Goal: Information Seeking & Learning: Find contact information

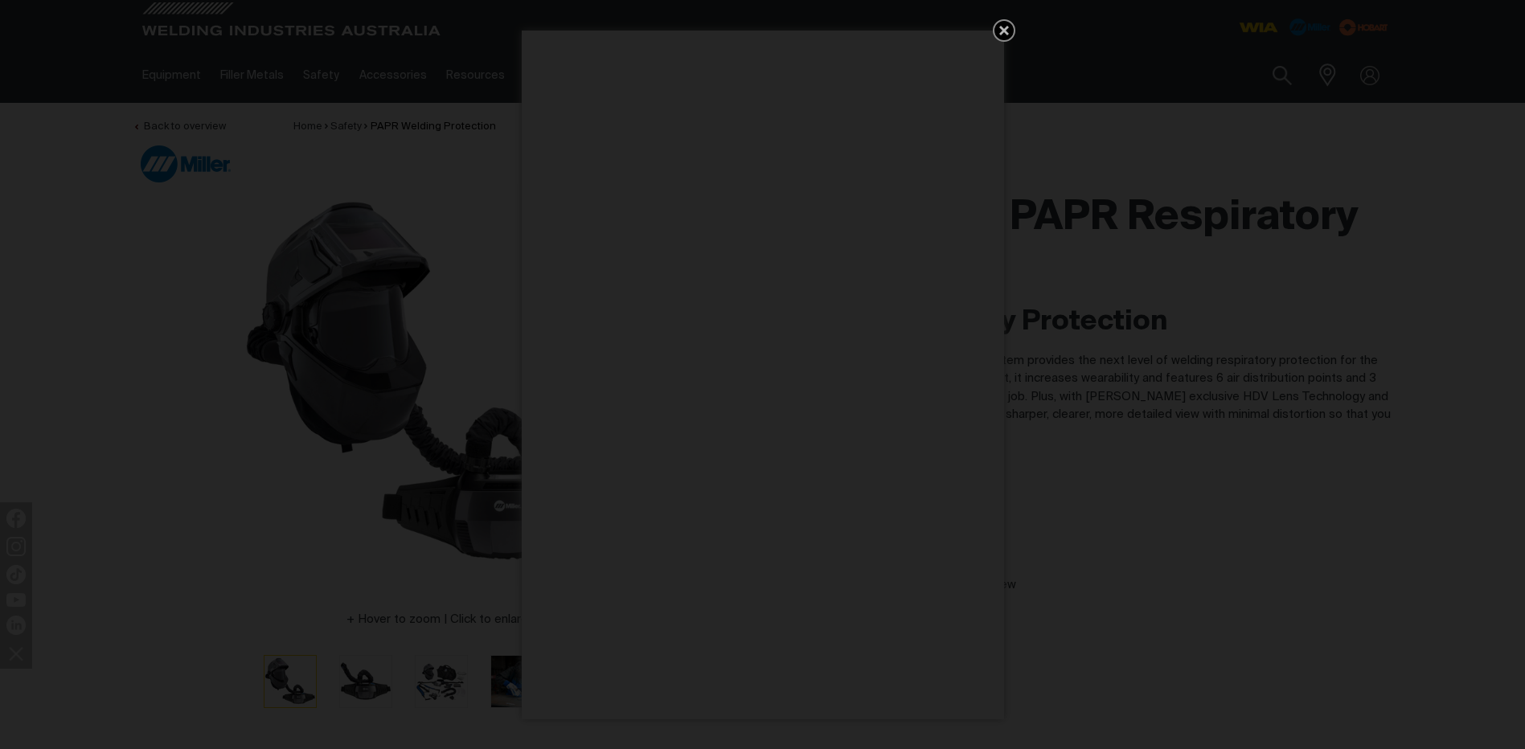
click at [1006, 31] on icon "Get 5 WIA Welding Guides Free!" at bounding box center [1003, 30] width 19 height 19
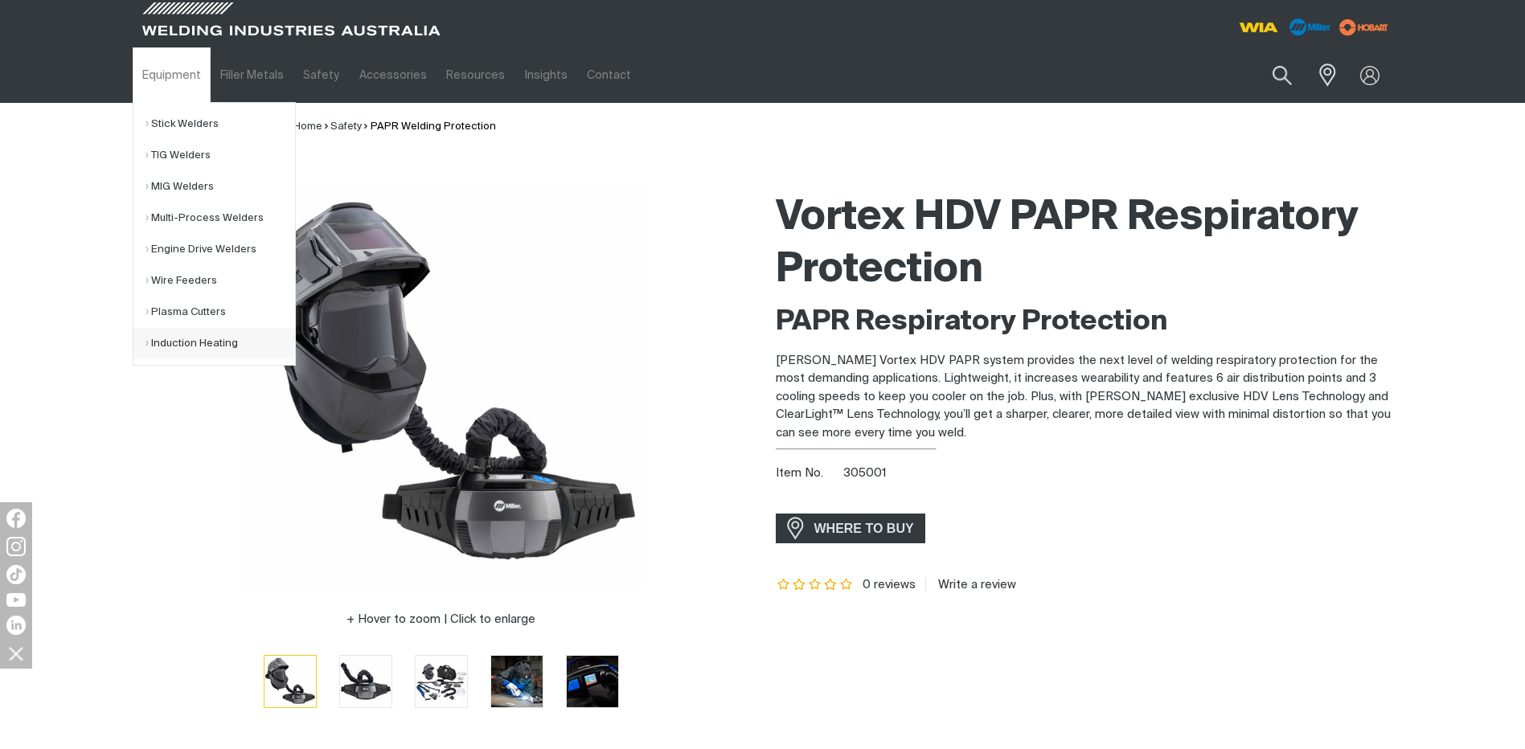
click at [181, 342] on link "Induction Heating" at bounding box center [220, 343] width 150 height 31
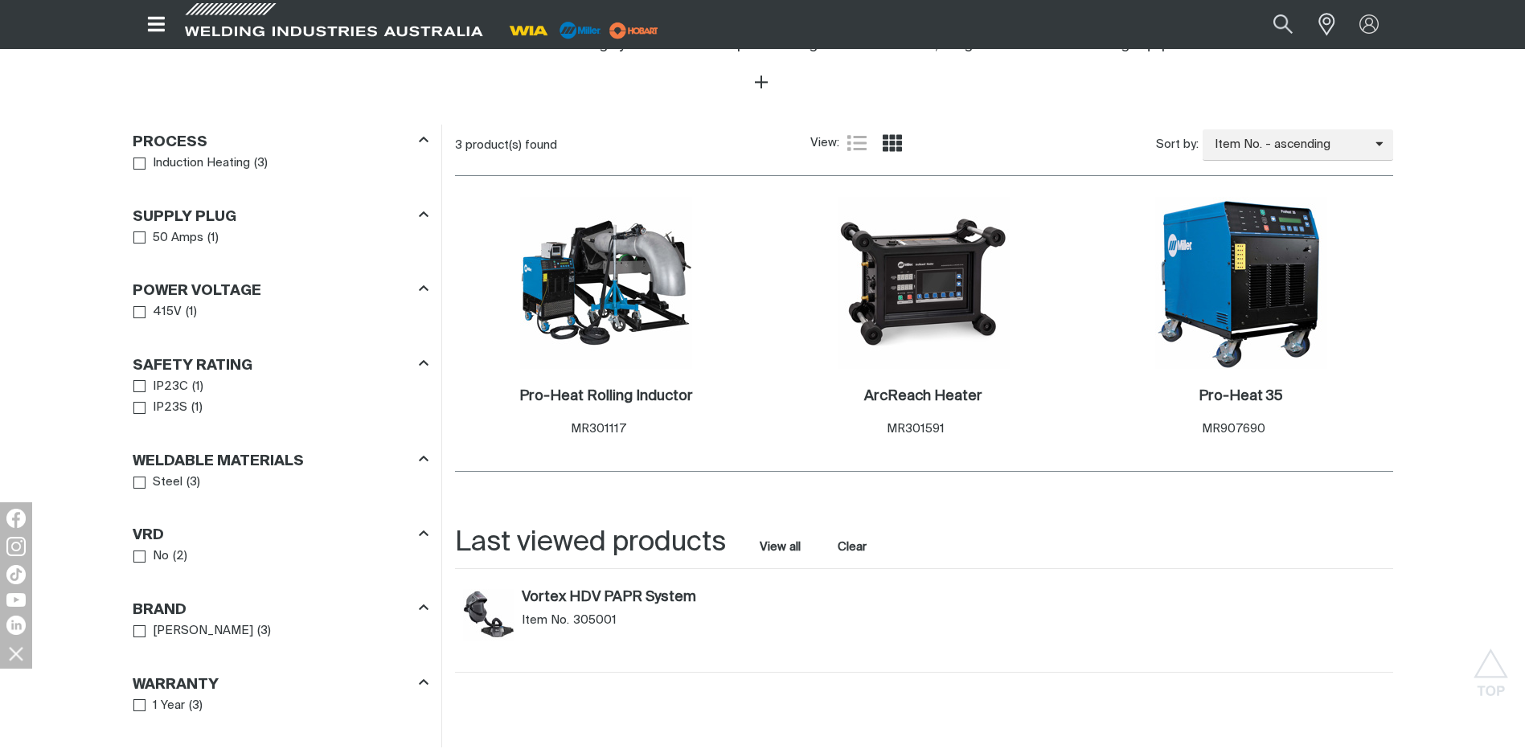
scroll to position [697, 0]
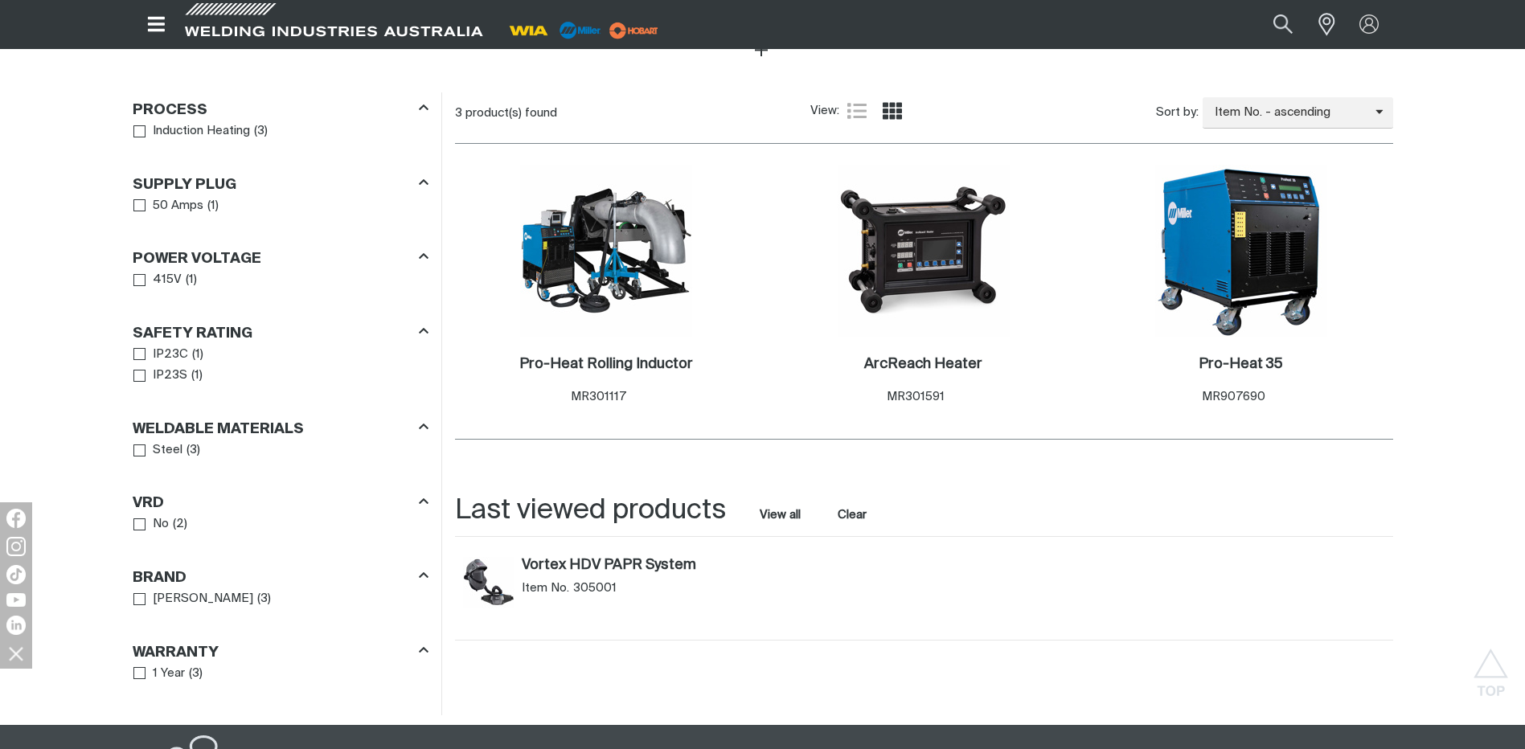
click at [425, 254] on icon "Filters" at bounding box center [424, 256] width 10 height 12
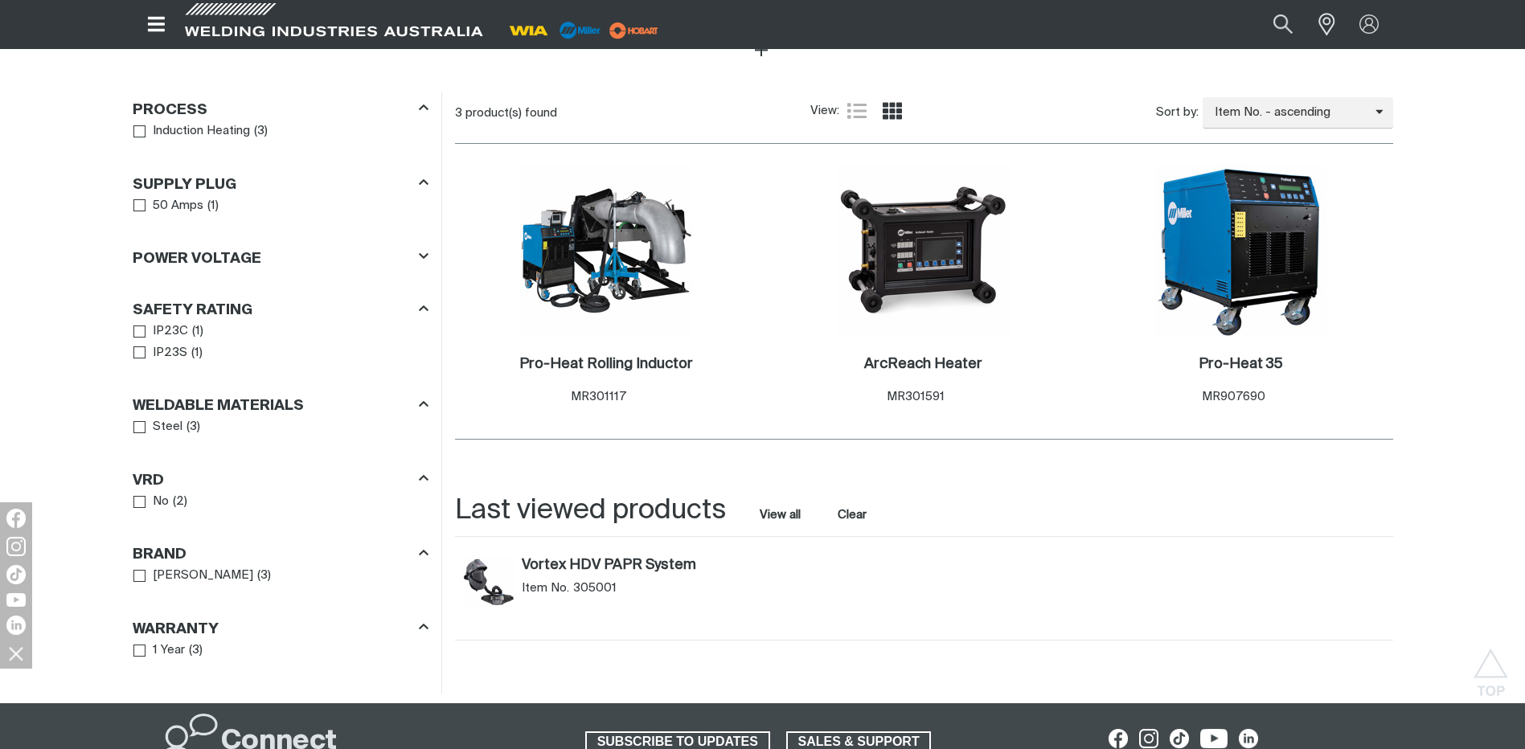
click at [425, 254] on icon "Filters" at bounding box center [424, 256] width 10 height 12
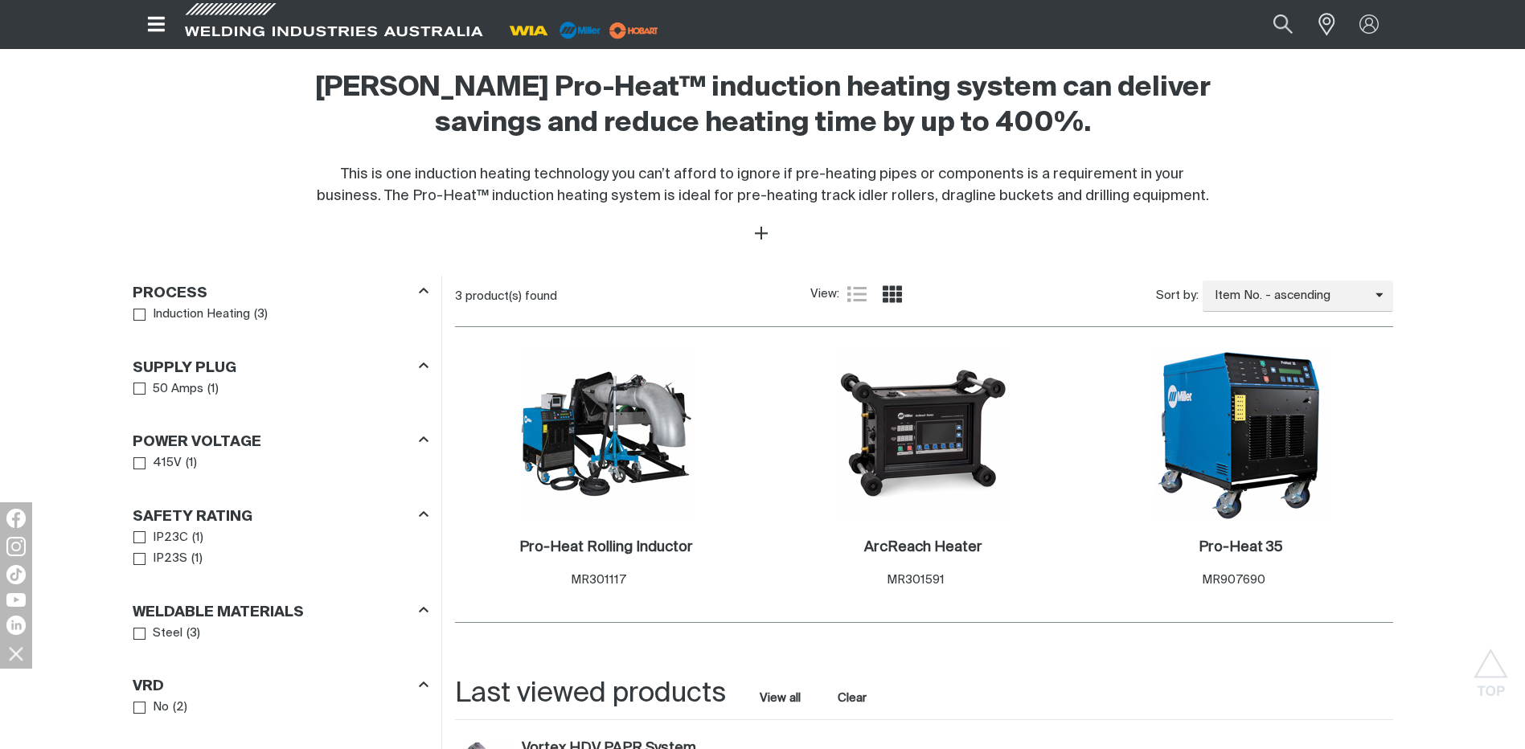
scroll to position [482, 0]
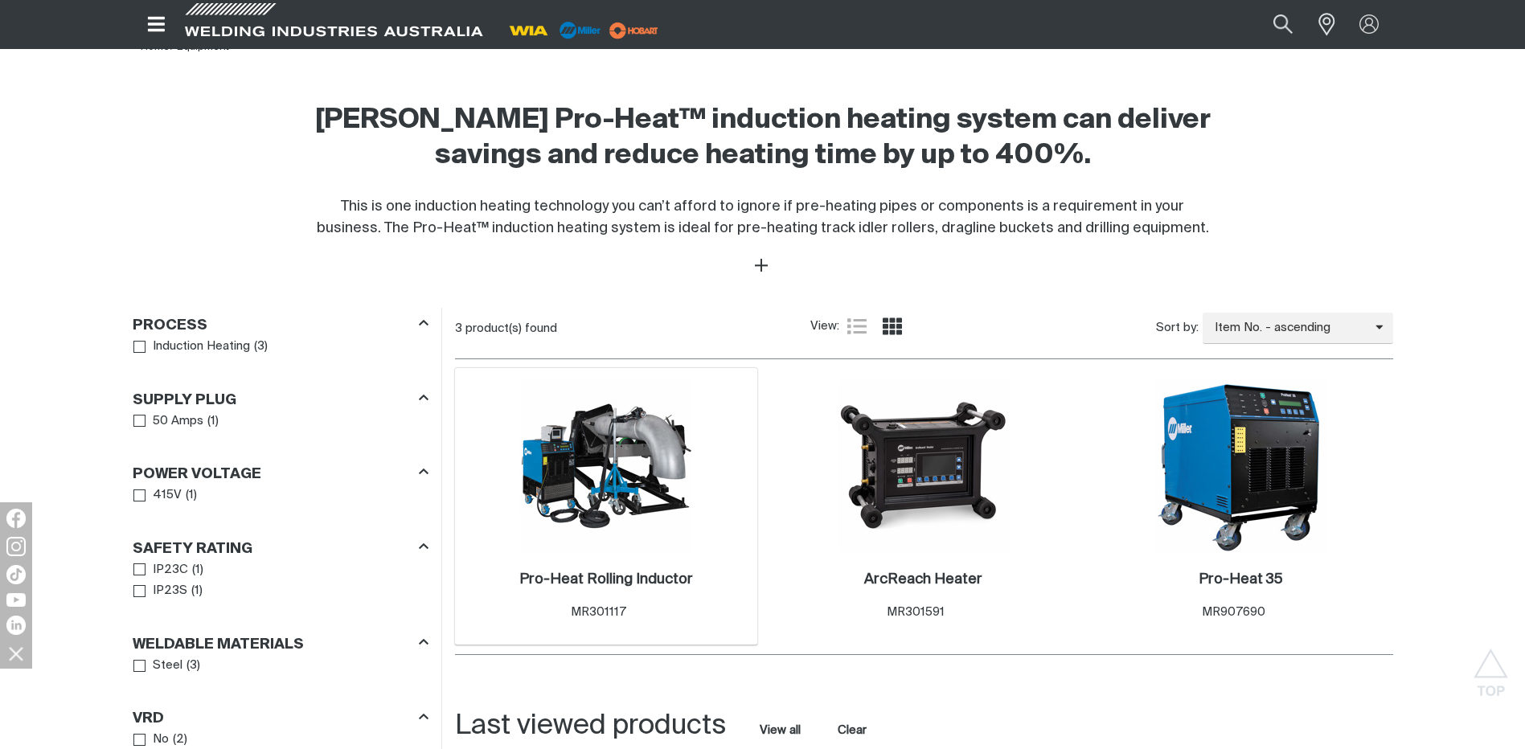
click at [563, 486] on img at bounding box center [606, 466] width 172 height 172
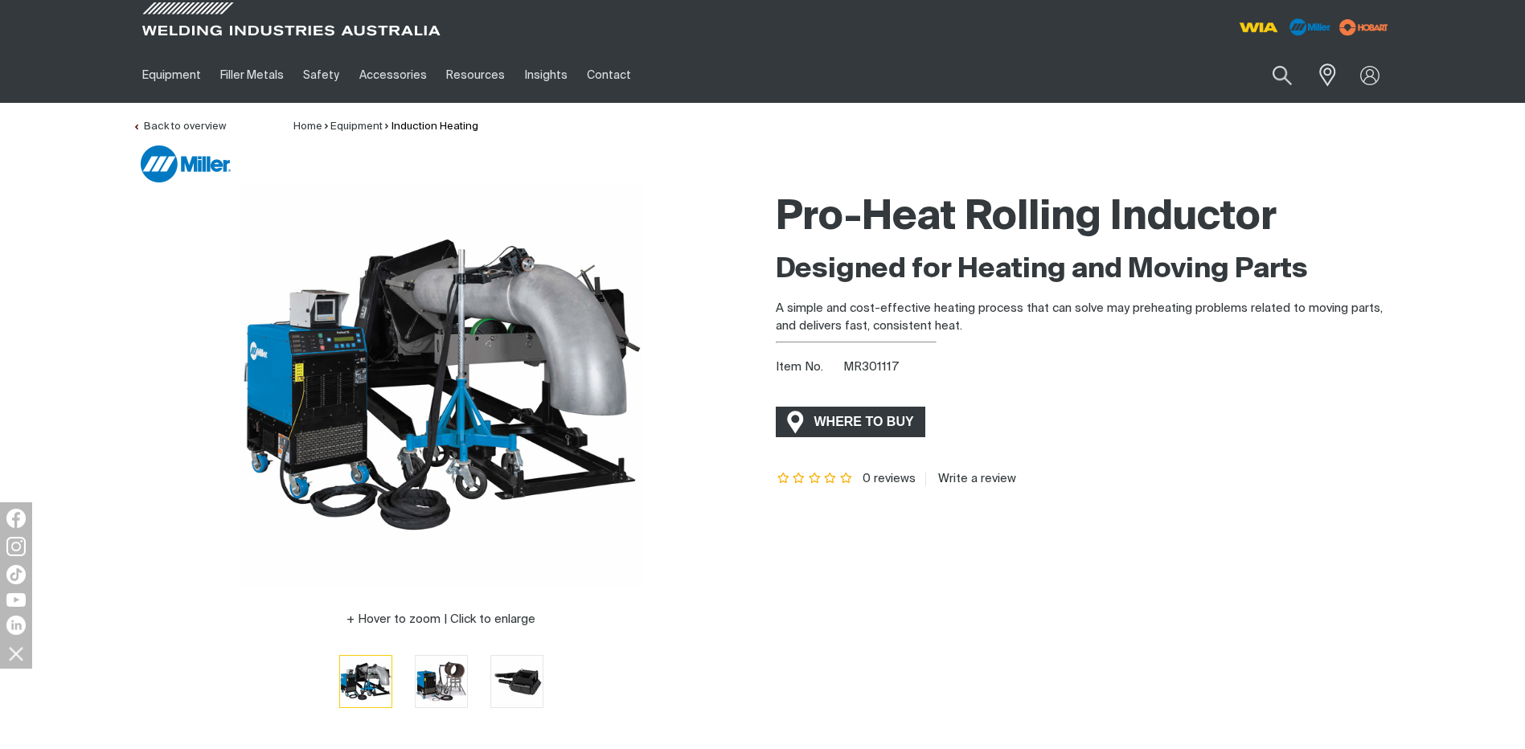
click at [839, 420] on span "WHERE TO BUY" at bounding box center [864, 422] width 121 height 26
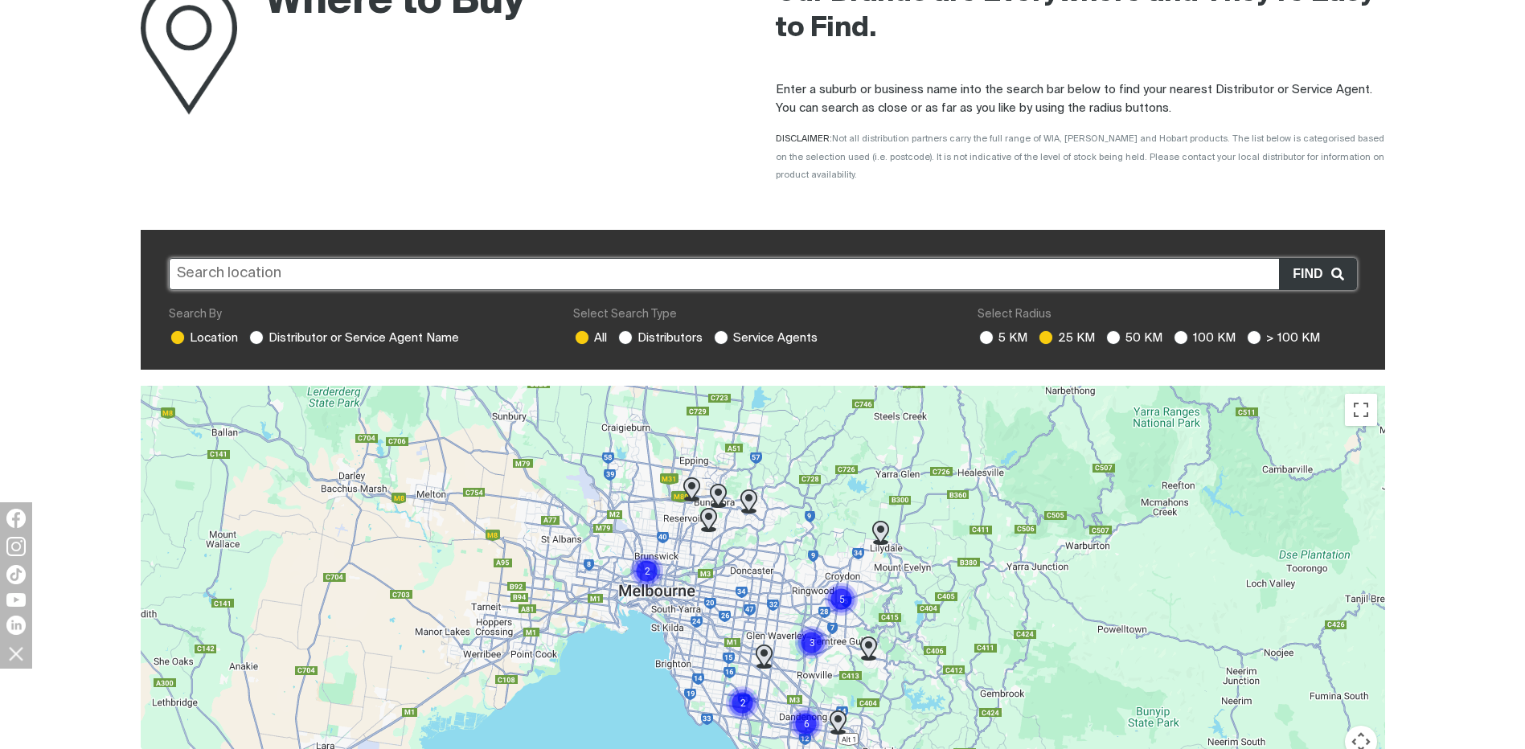
scroll to position [203, 0]
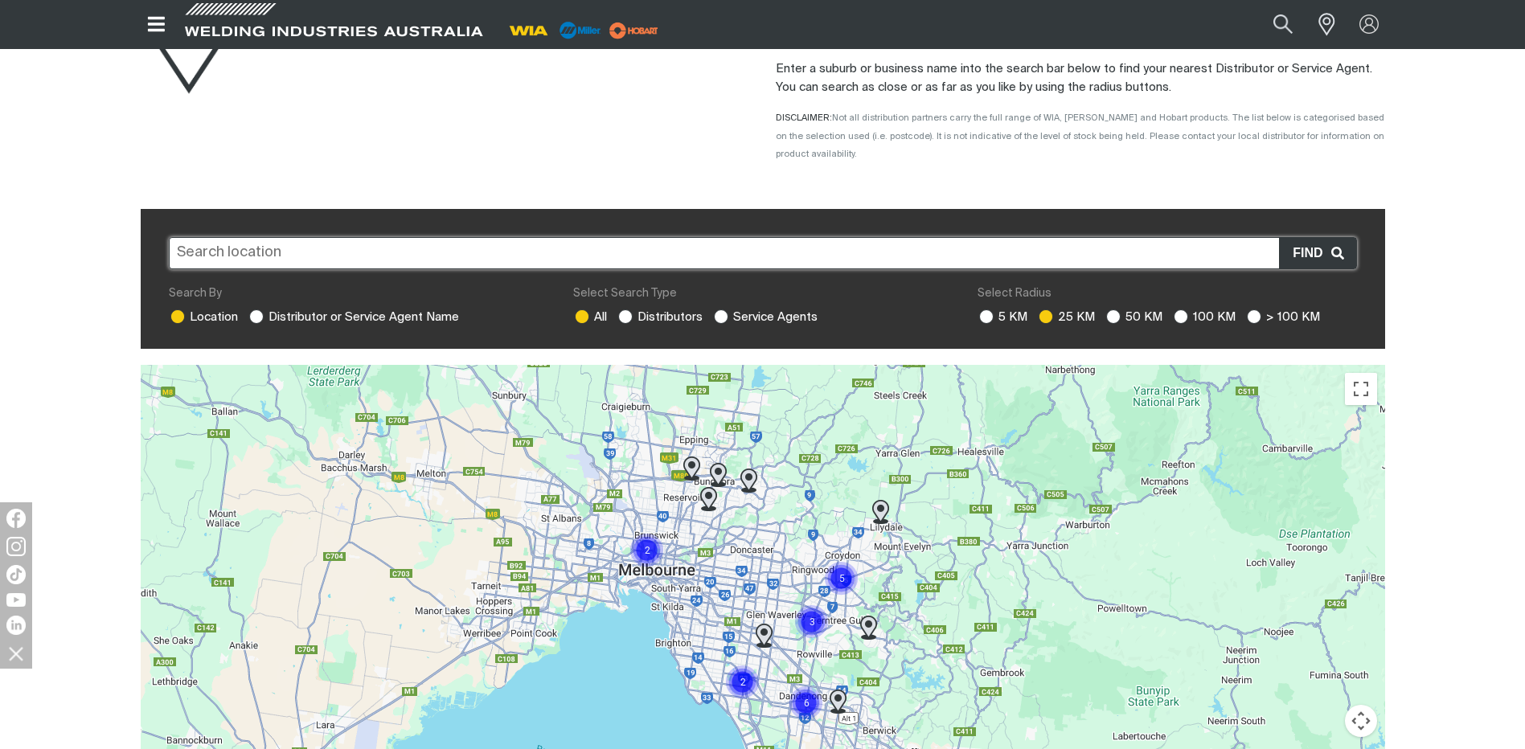
click at [284, 237] on input "text" at bounding box center [763, 253] width 1188 height 32
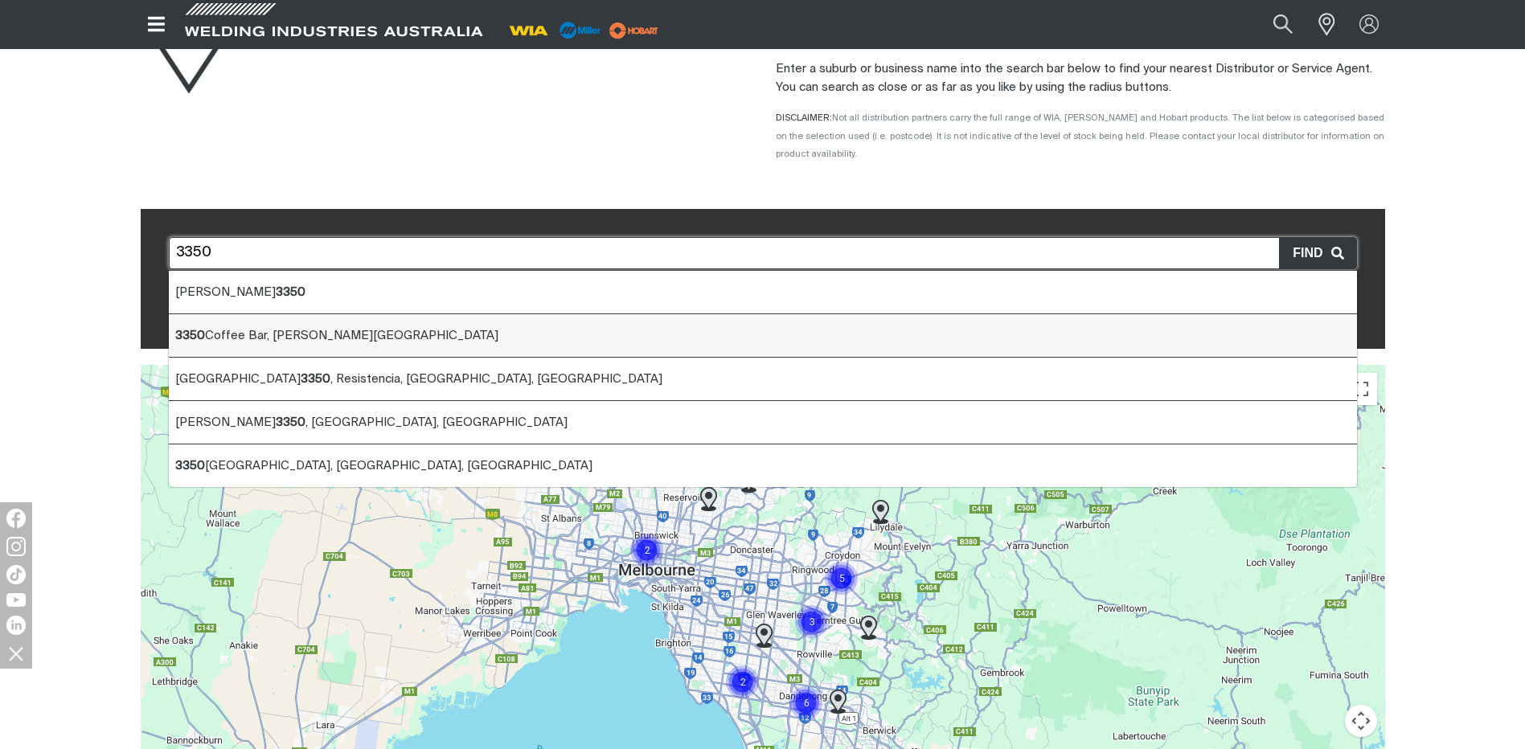
click at [195, 314] on li "[STREET_ADDRESS][PERSON_NAME]" at bounding box center [763, 335] width 1188 height 43
type input "[STREET_ADDRESS][PERSON_NAME]"
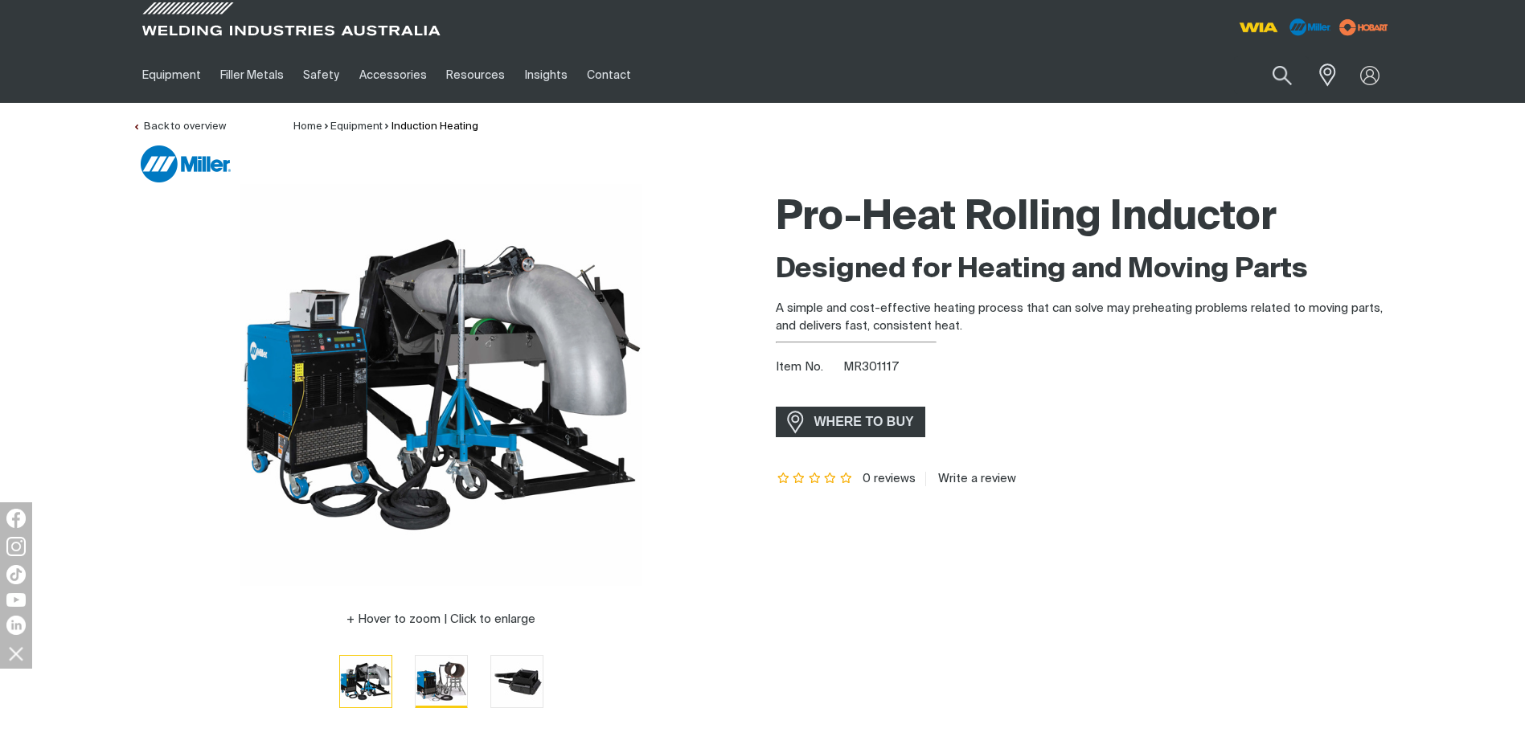
click at [436, 679] on img "Go to slide 2" at bounding box center [441, 681] width 51 height 51
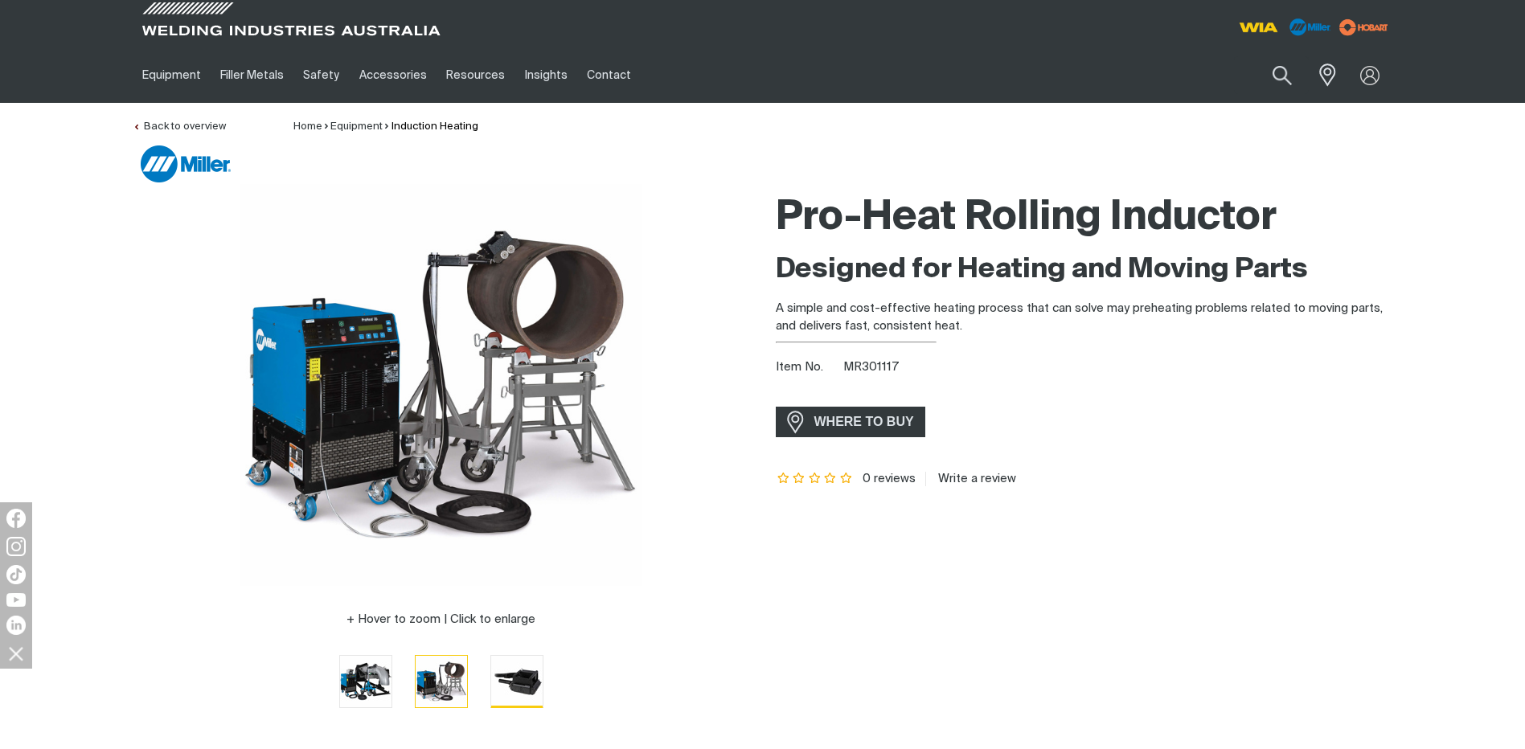
click at [515, 679] on img "Go to slide 3" at bounding box center [516, 681] width 51 height 51
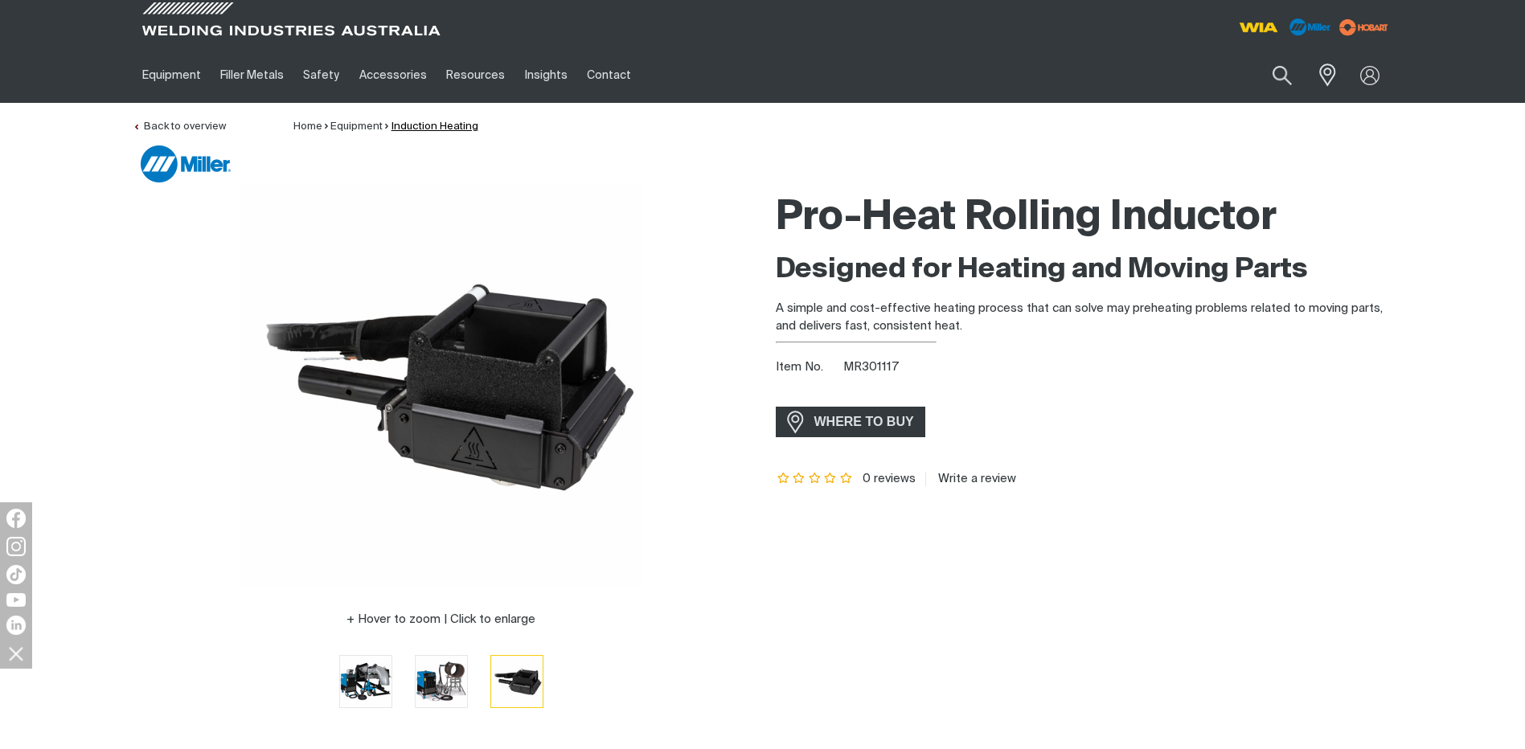
click at [418, 125] on link "Induction Heating" at bounding box center [434, 126] width 87 height 10
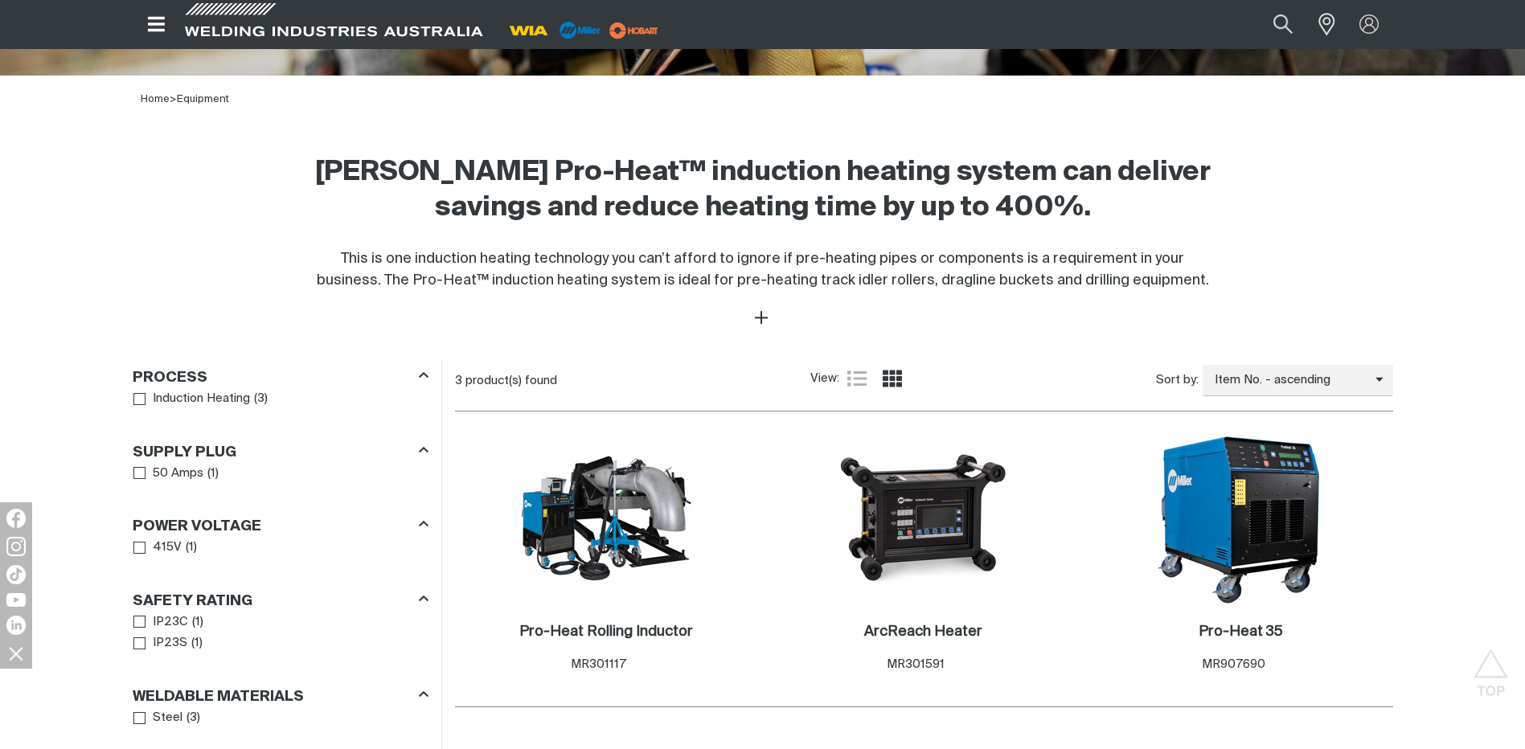
scroll to position [494, 0]
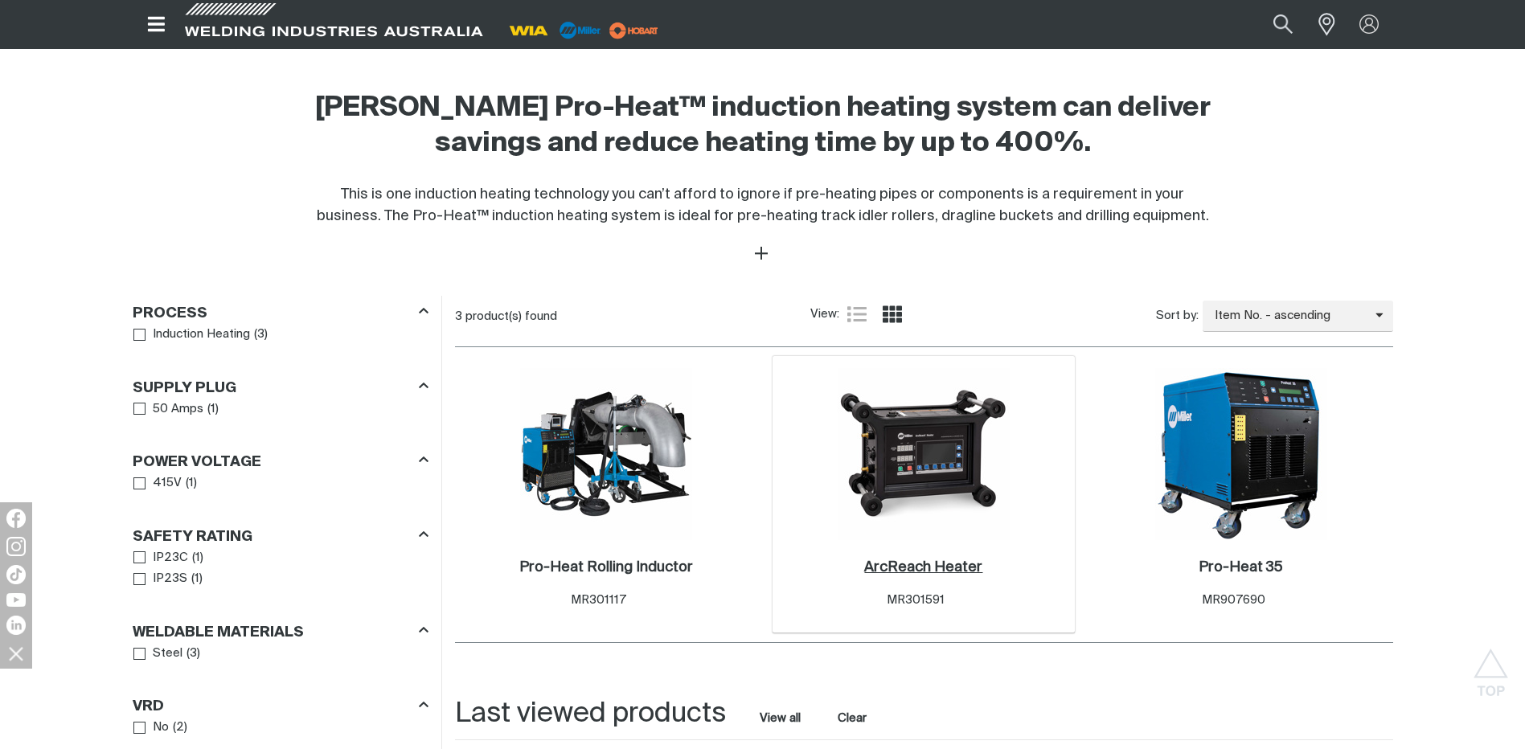
click at [930, 564] on h2 "ArcReach Heater ." at bounding box center [923, 567] width 118 height 14
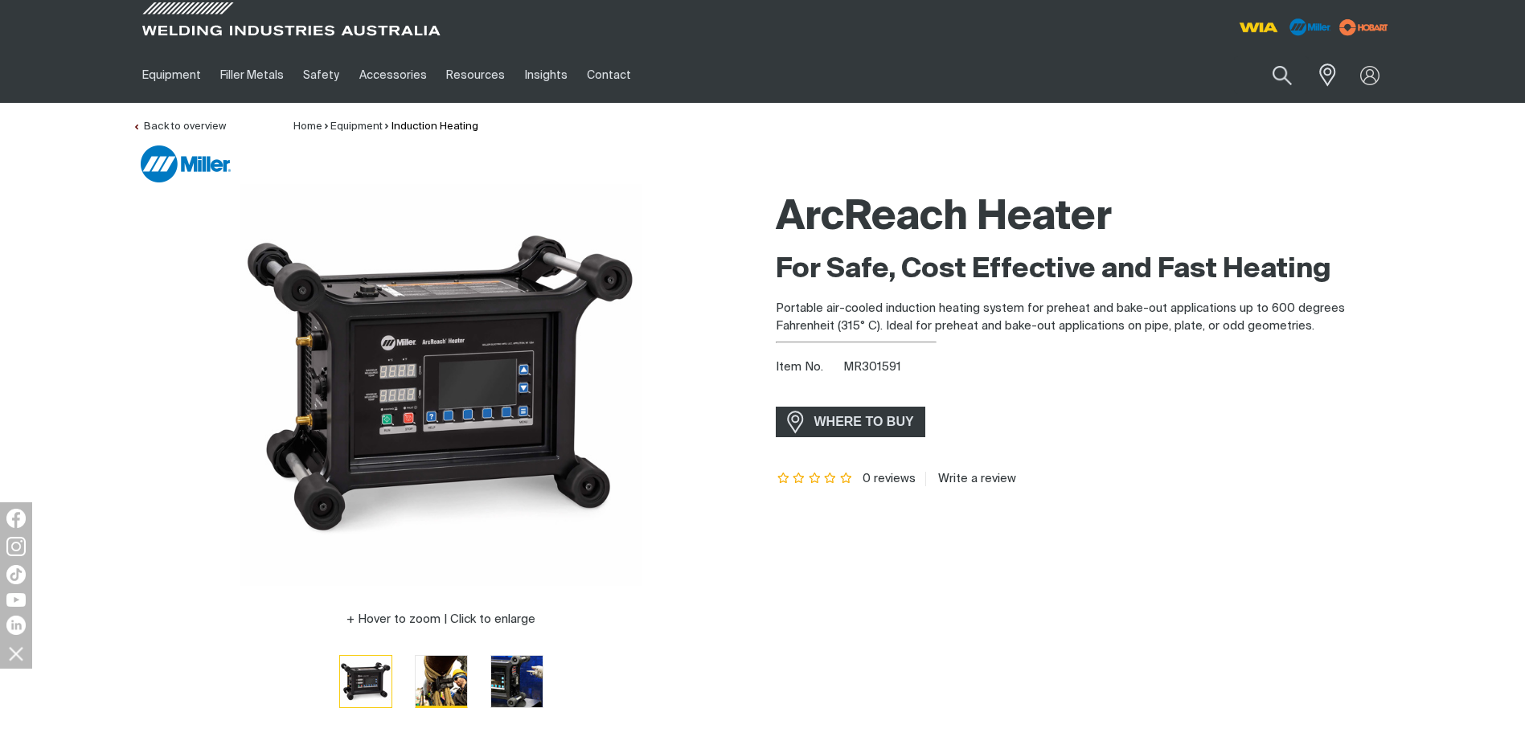
click at [443, 672] on img "Go to slide 2" at bounding box center [441, 681] width 51 height 51
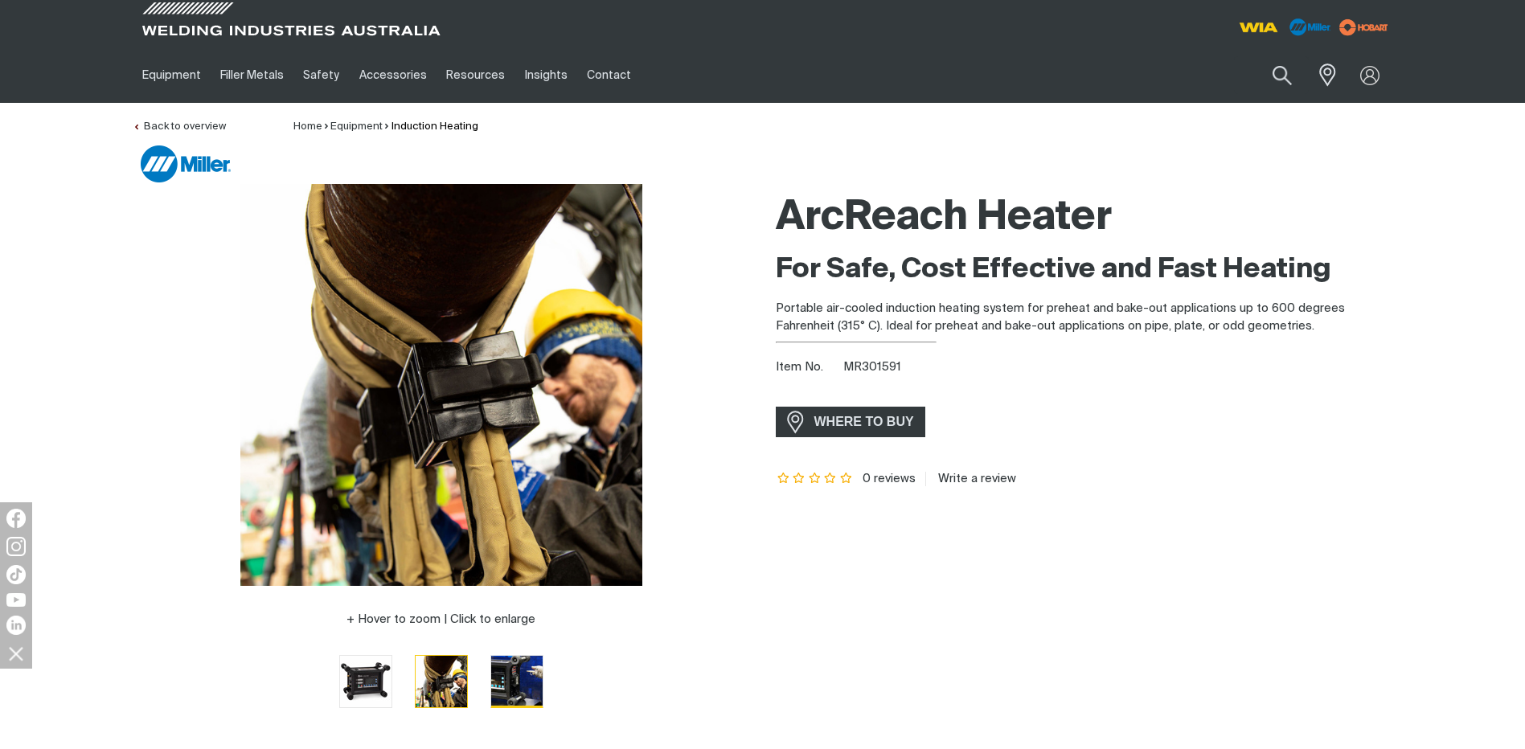
click at [513, 676] on img "Go to slide 3" at bounding box center [516, 681] width 51 height 51
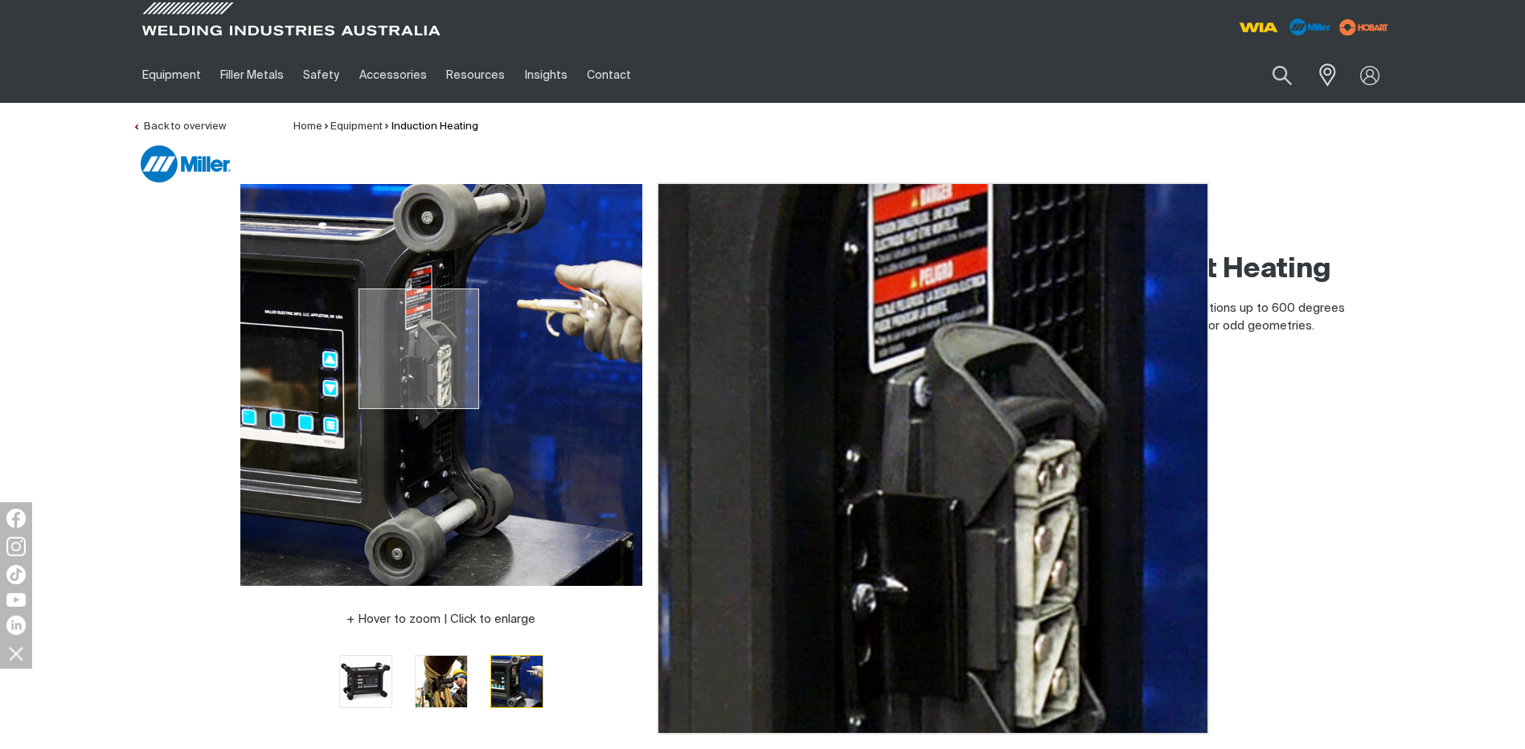
click at [419, 349] on img at bounding box center [441, 385] width 402 height 402
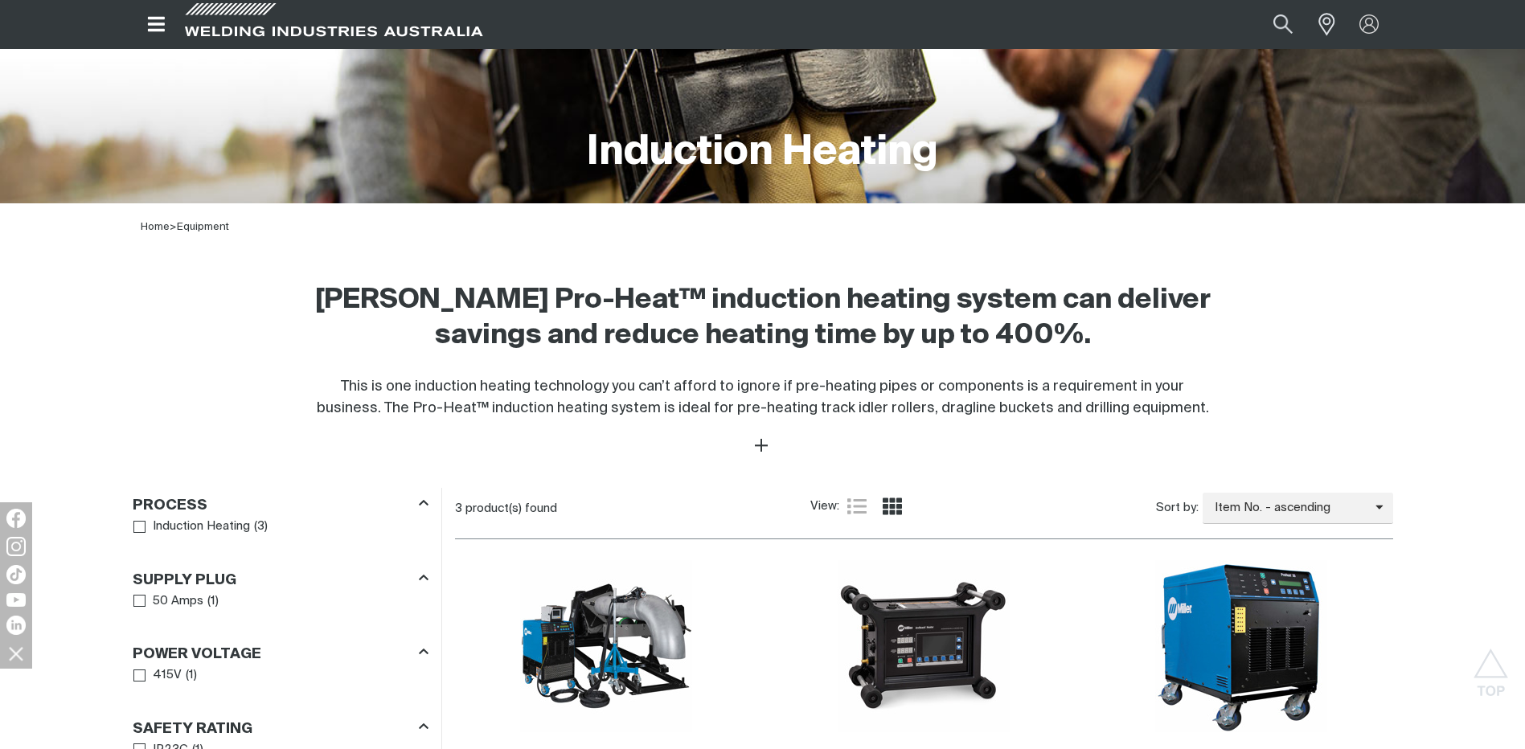
scroll to position [494, 0]
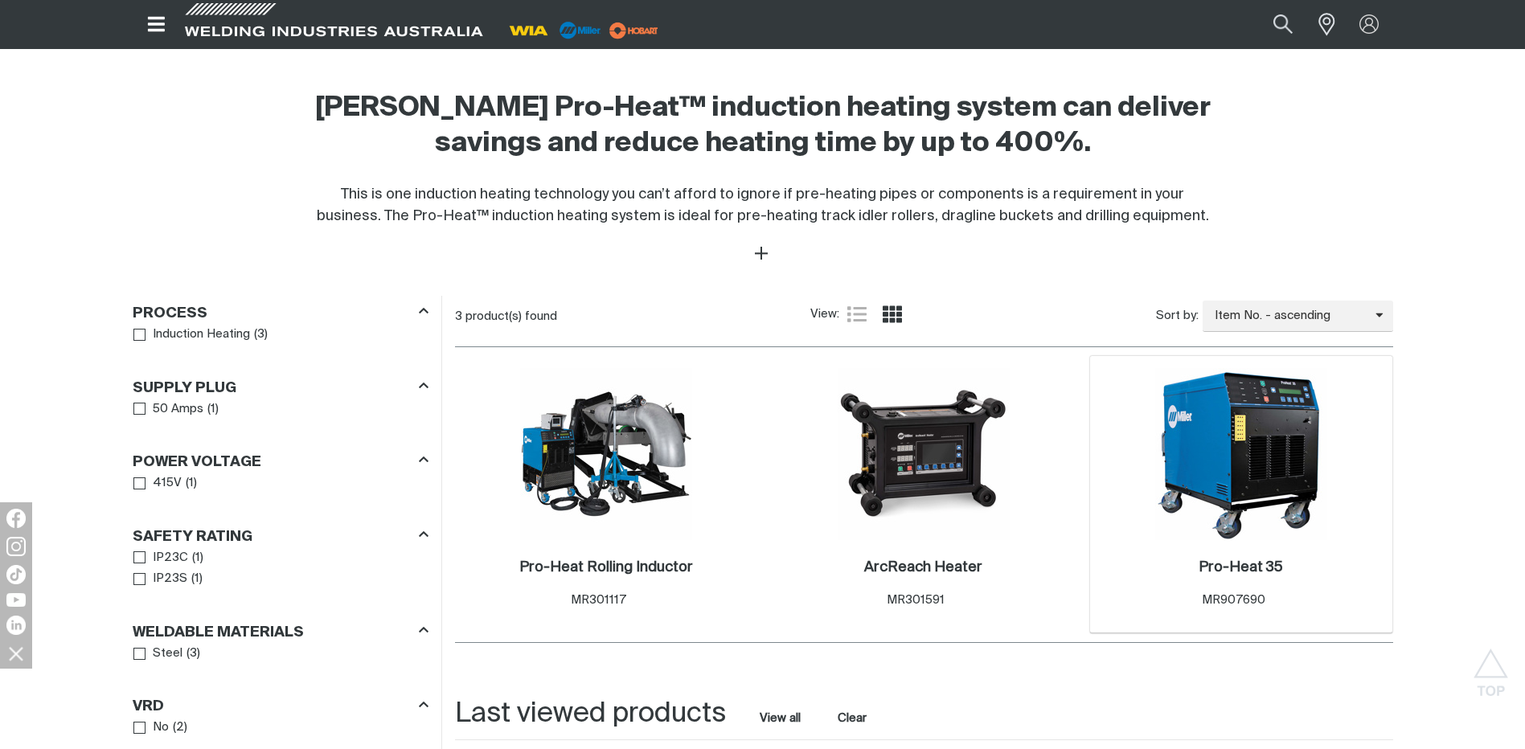
click at [1228, 456] on img at bounding box center [1241, 454] width 172 height 172
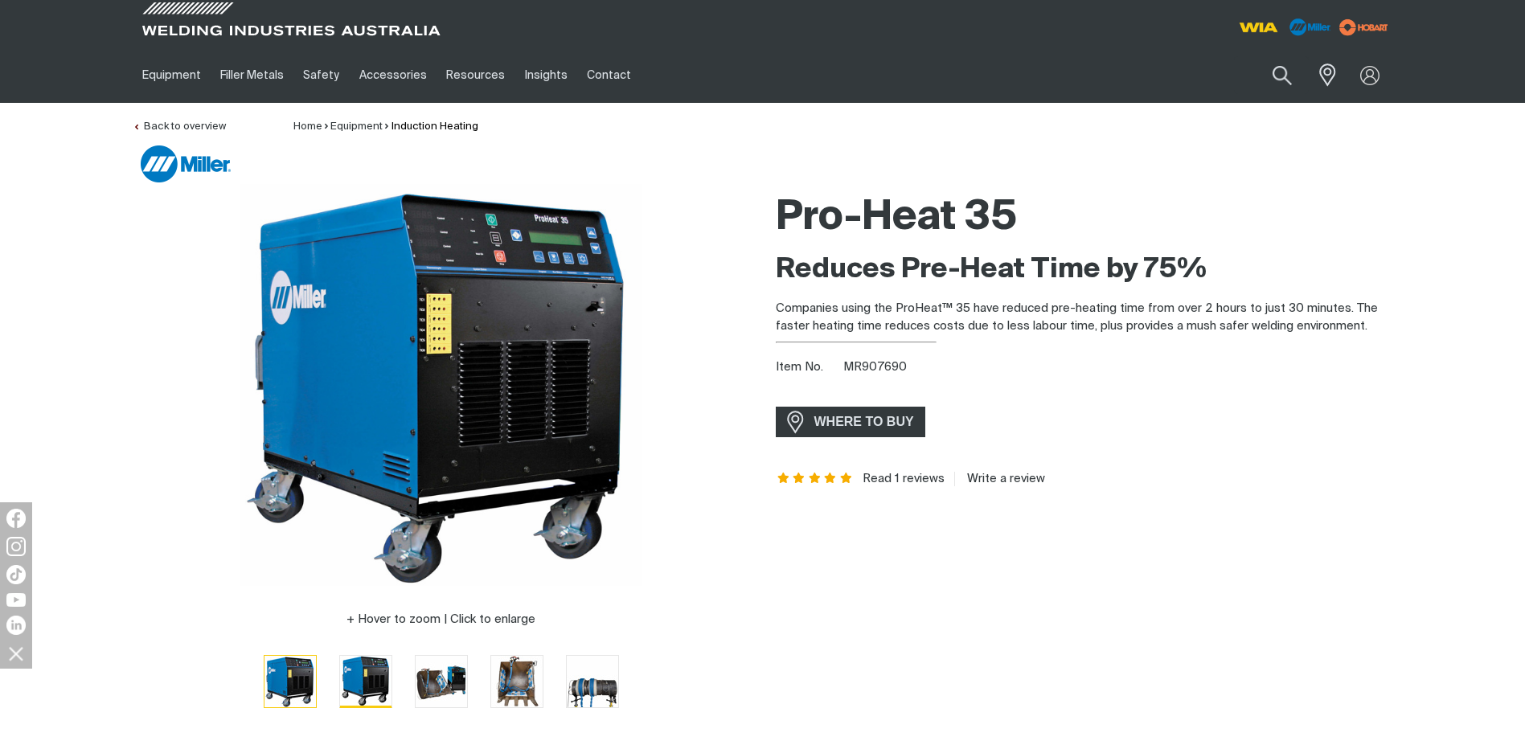
click at [363, 678] on img "Go to slide 2" at bounding box center [365, 681] width 51 height 51
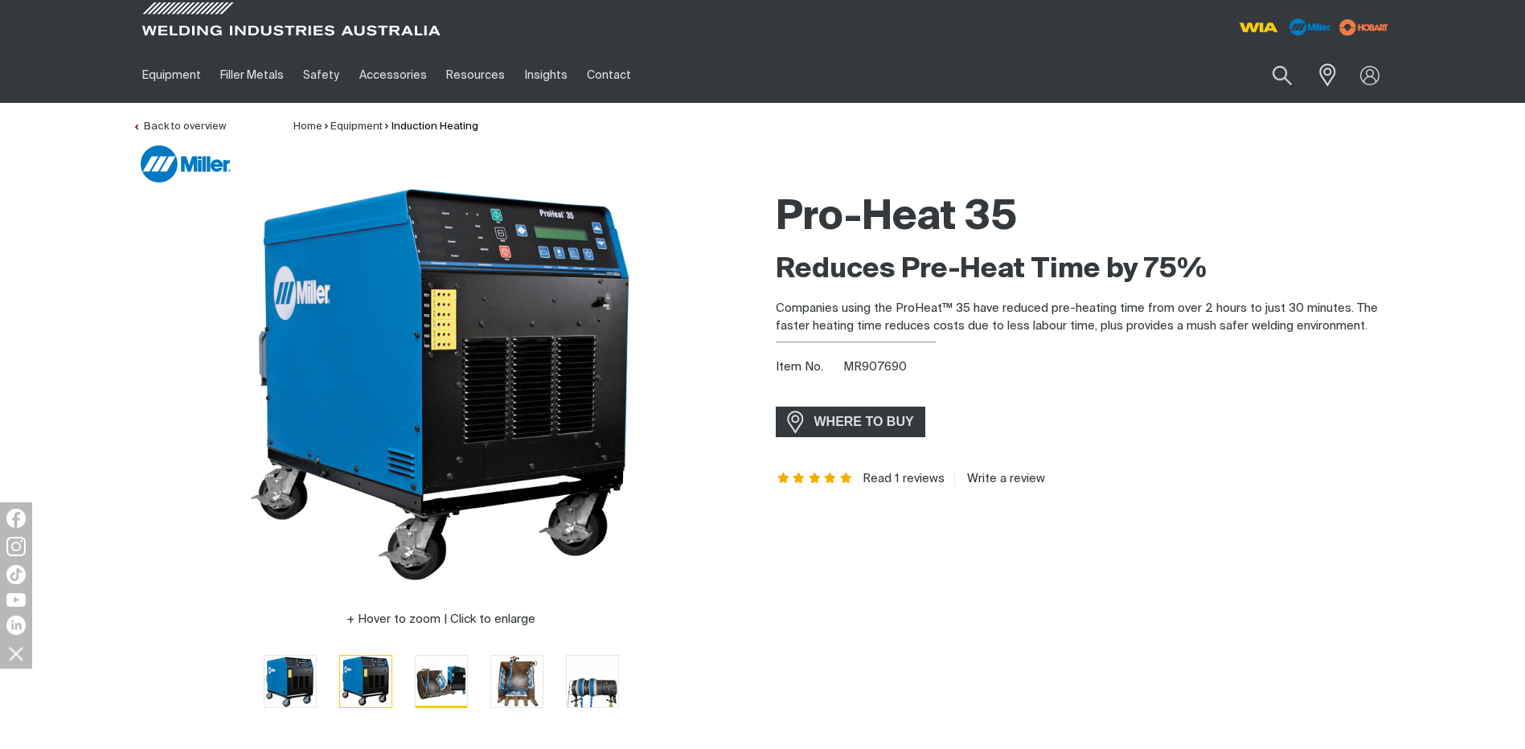
click at [438, 684] on img "Go to slide 3" at bounding box center [441, 681] width 51 height 51
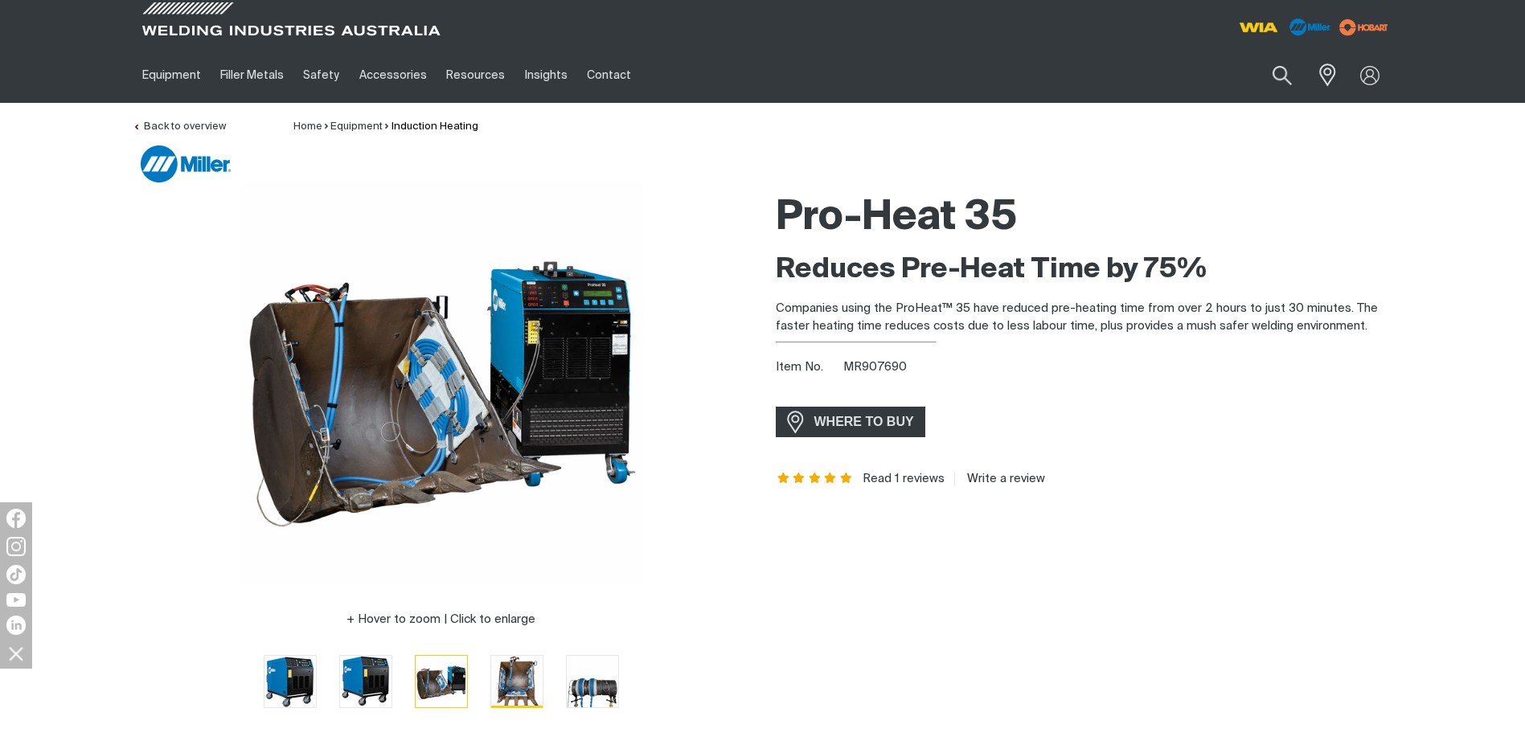
click at [523, 680] on img "Go to slide 4" at bounding box center [516, 681] width 51 height 51
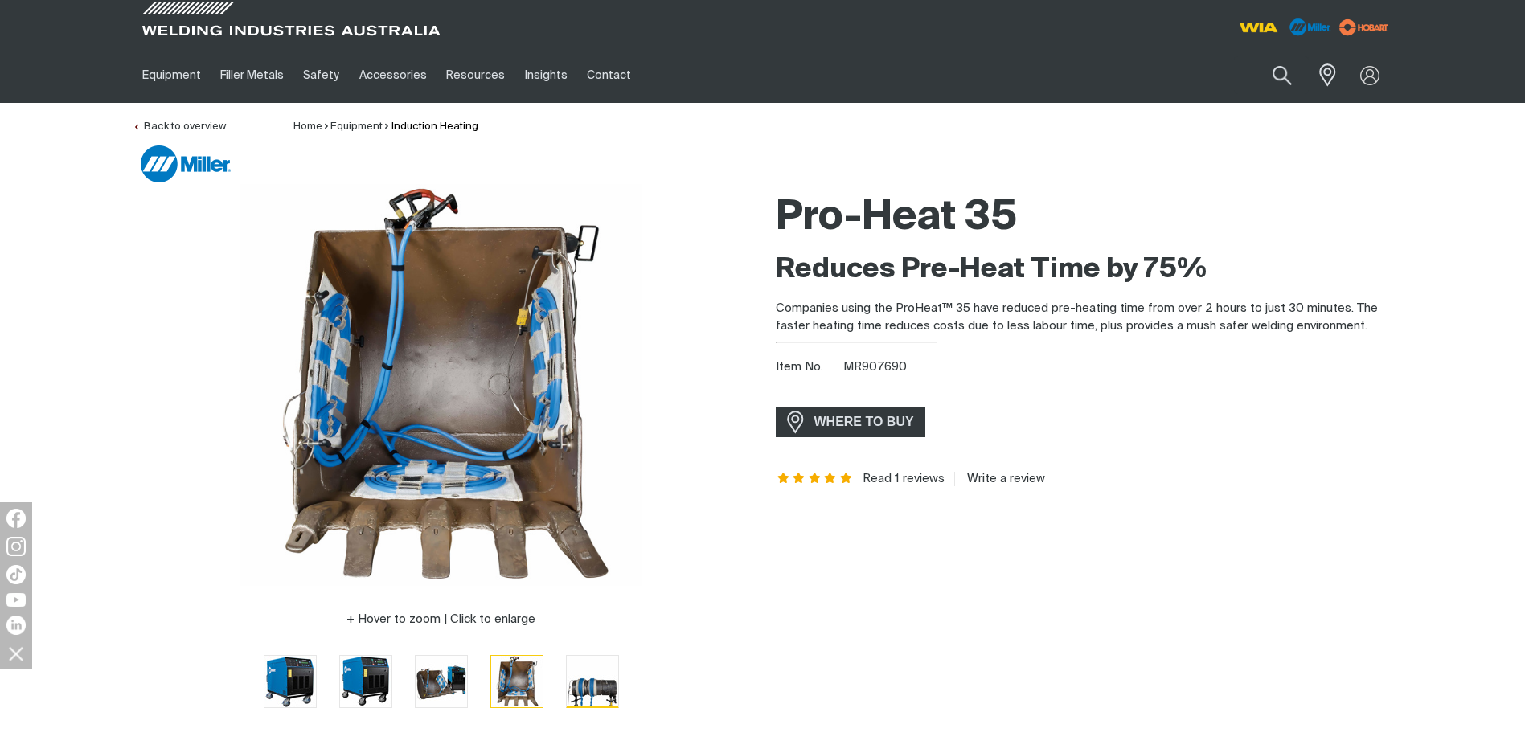
click at [592, 691] on img "Go to slide 5" at bounding box center [592, 681] width 51 height 51
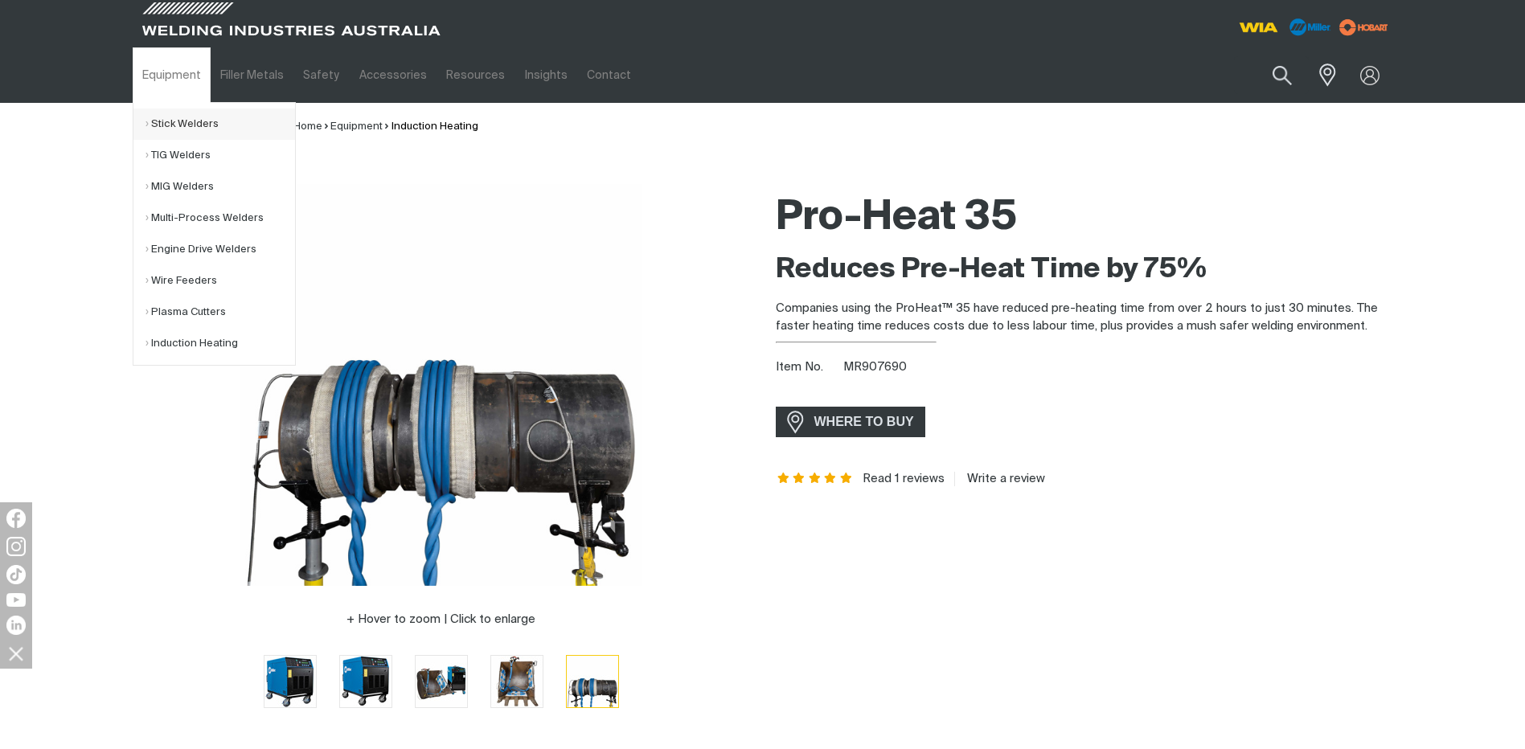
click at [184, 121] on link "Stick Welders" at bounding box center [220, 124] width 150 height 31
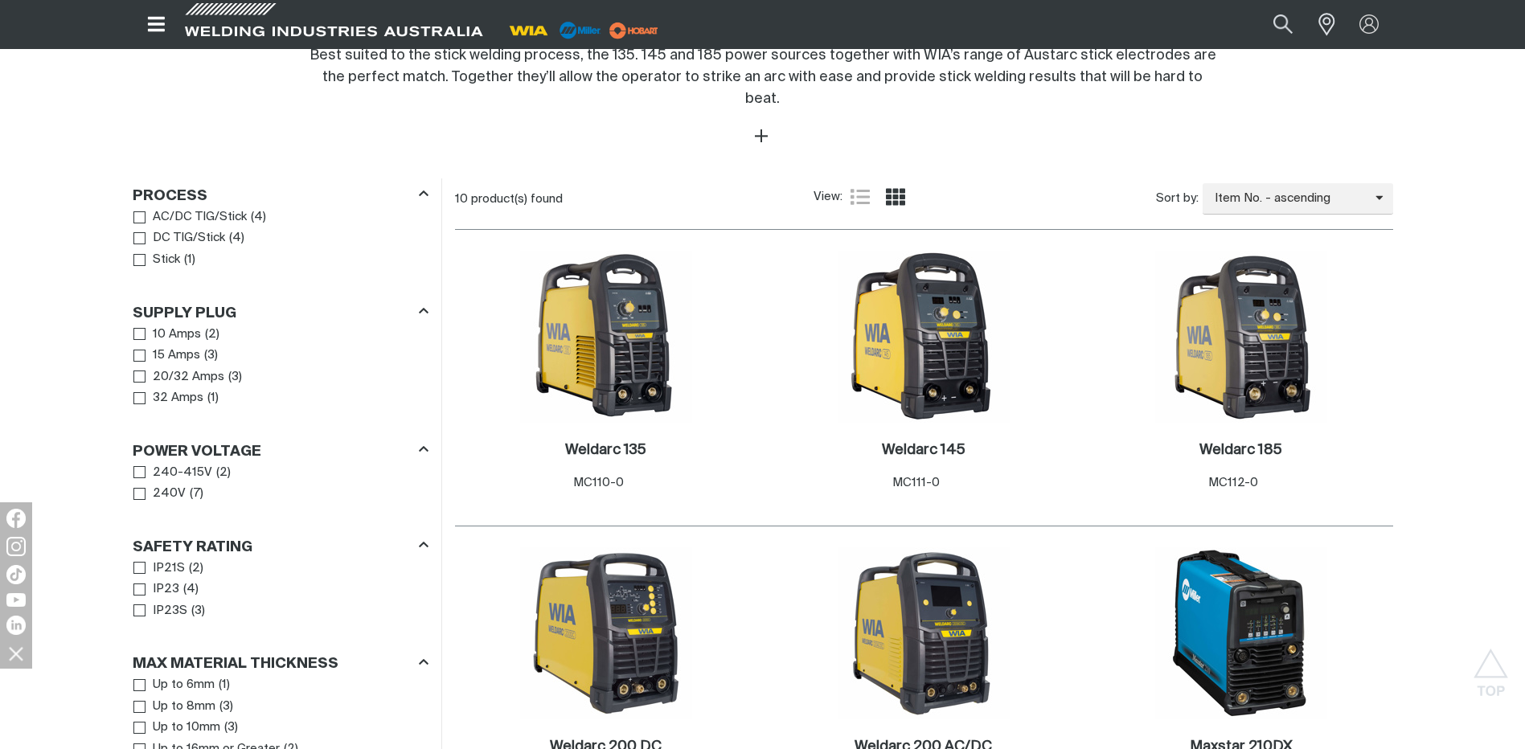
scroll to position [718, 0]
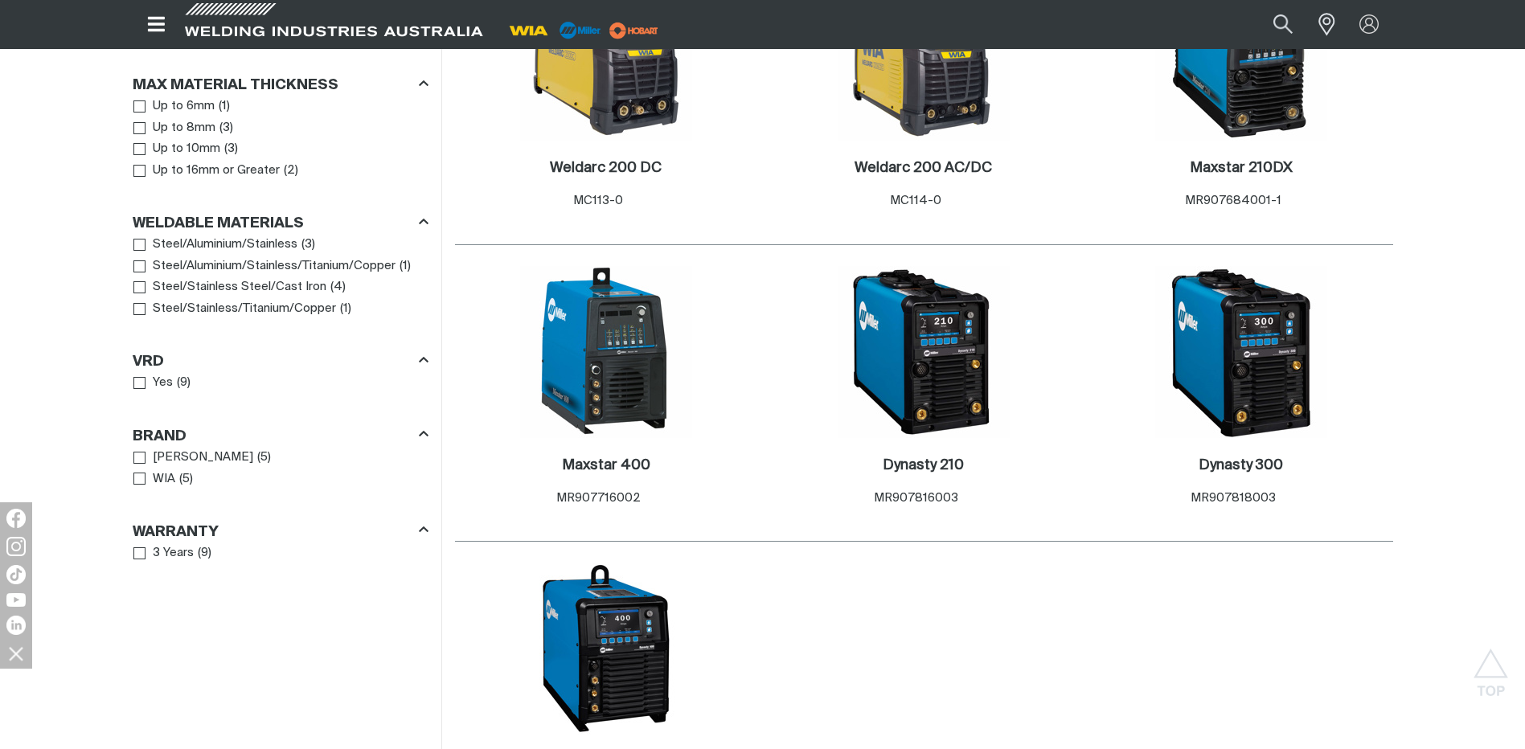
scroll to position [1286, 0]
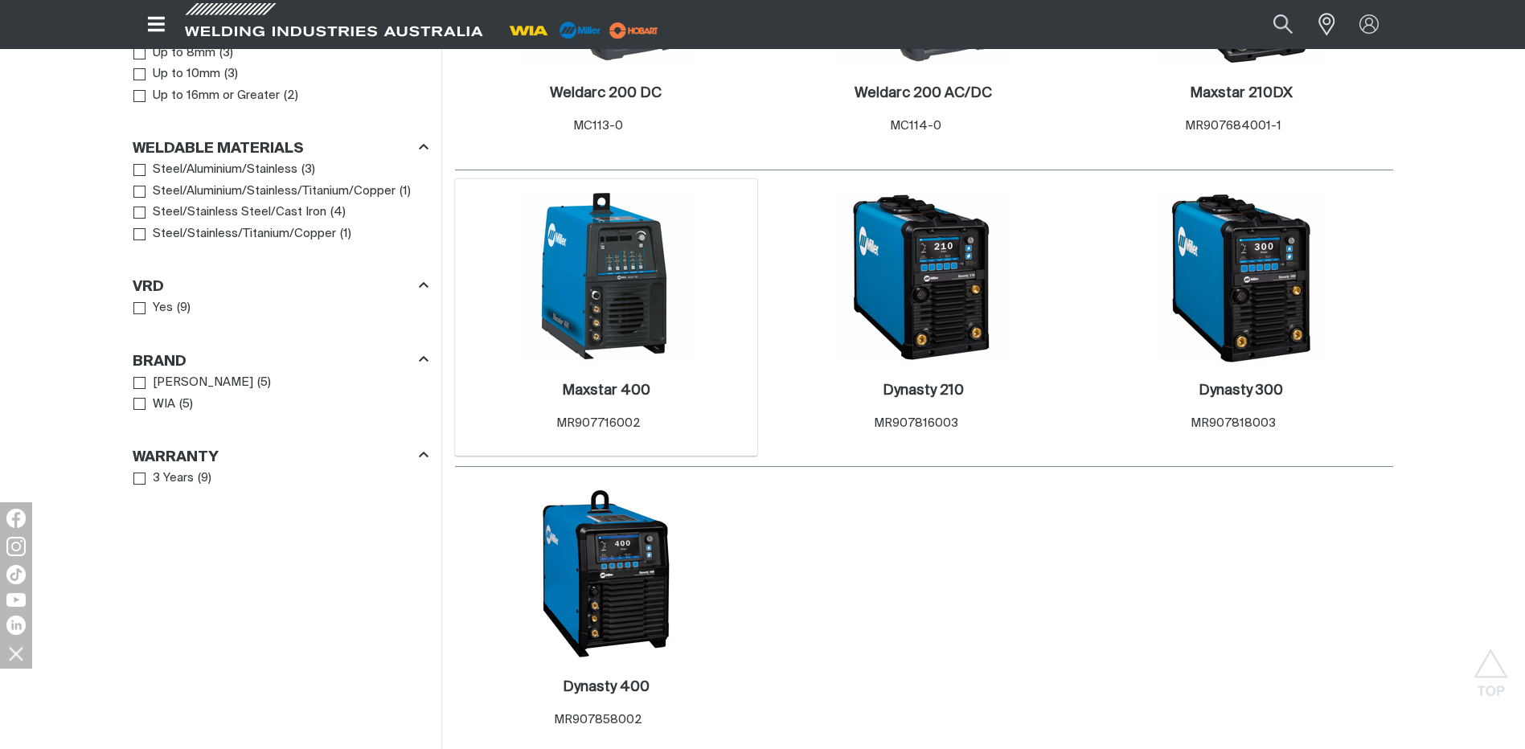
click at [618, 293] on img at bounding box center [606, 277] width 172 height 172
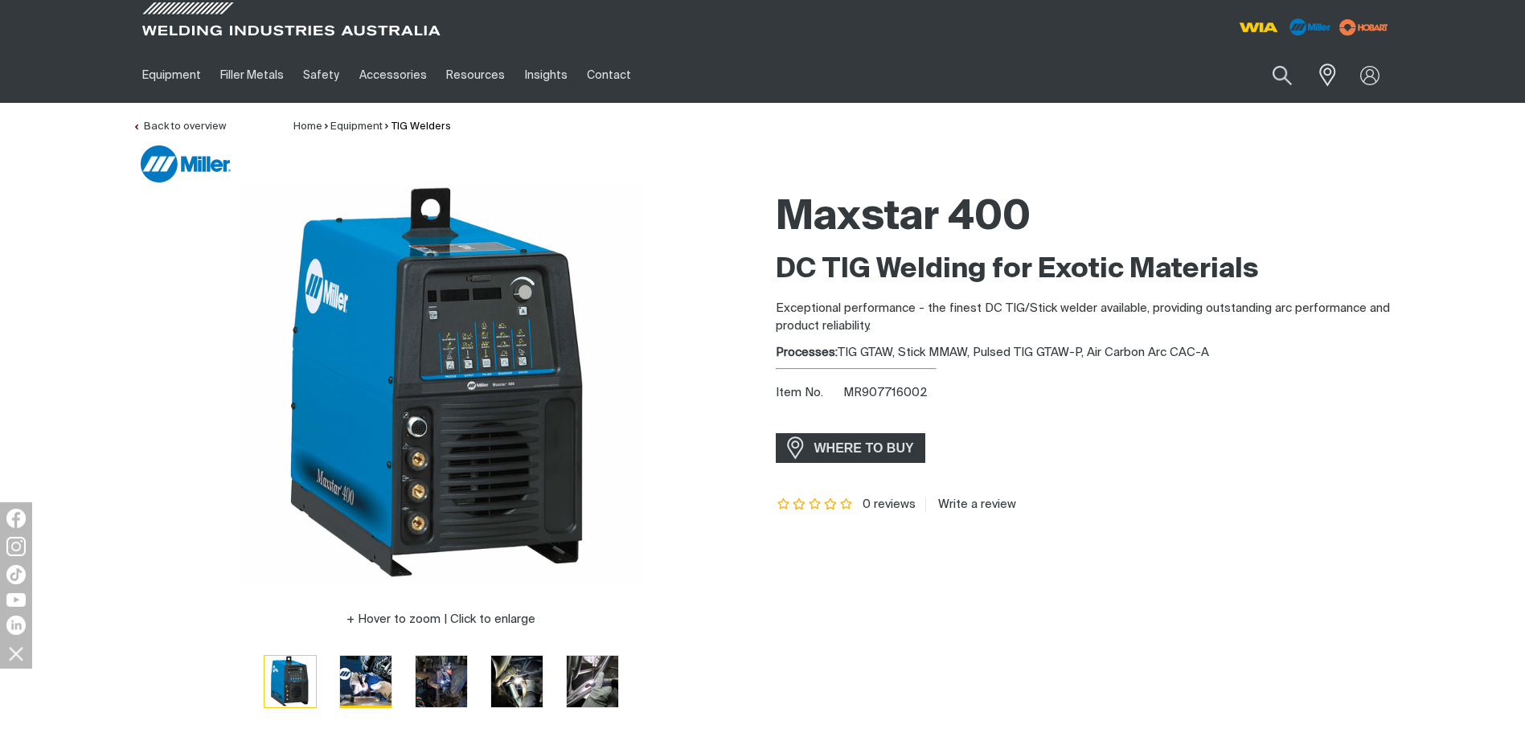
click at [359, 681] on img "Go to slide 2" at bounding box center [365, 681] width 51 height 51
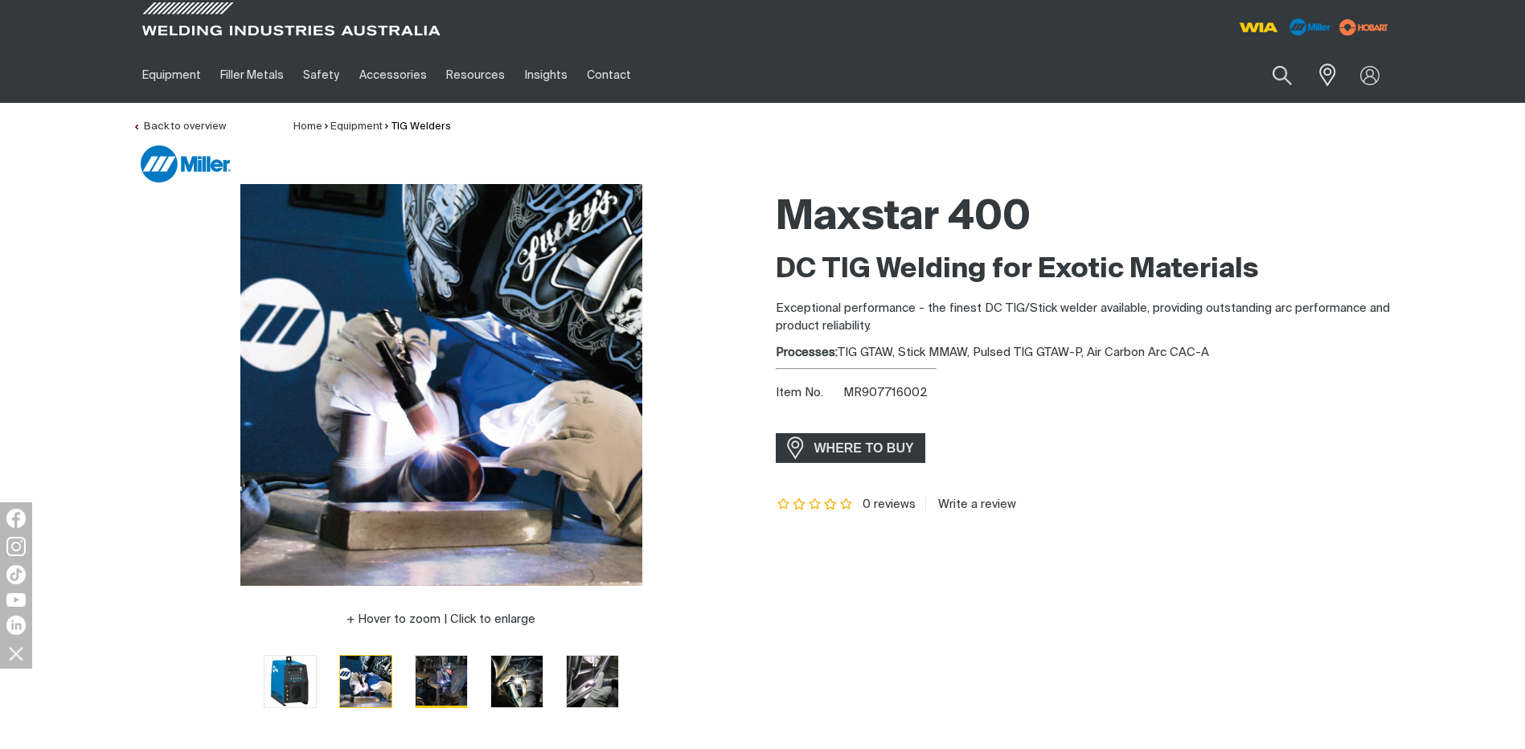
click at [436, 676] on img "Go to slide 3" at bounding box center [441, 681] width 51 height 51
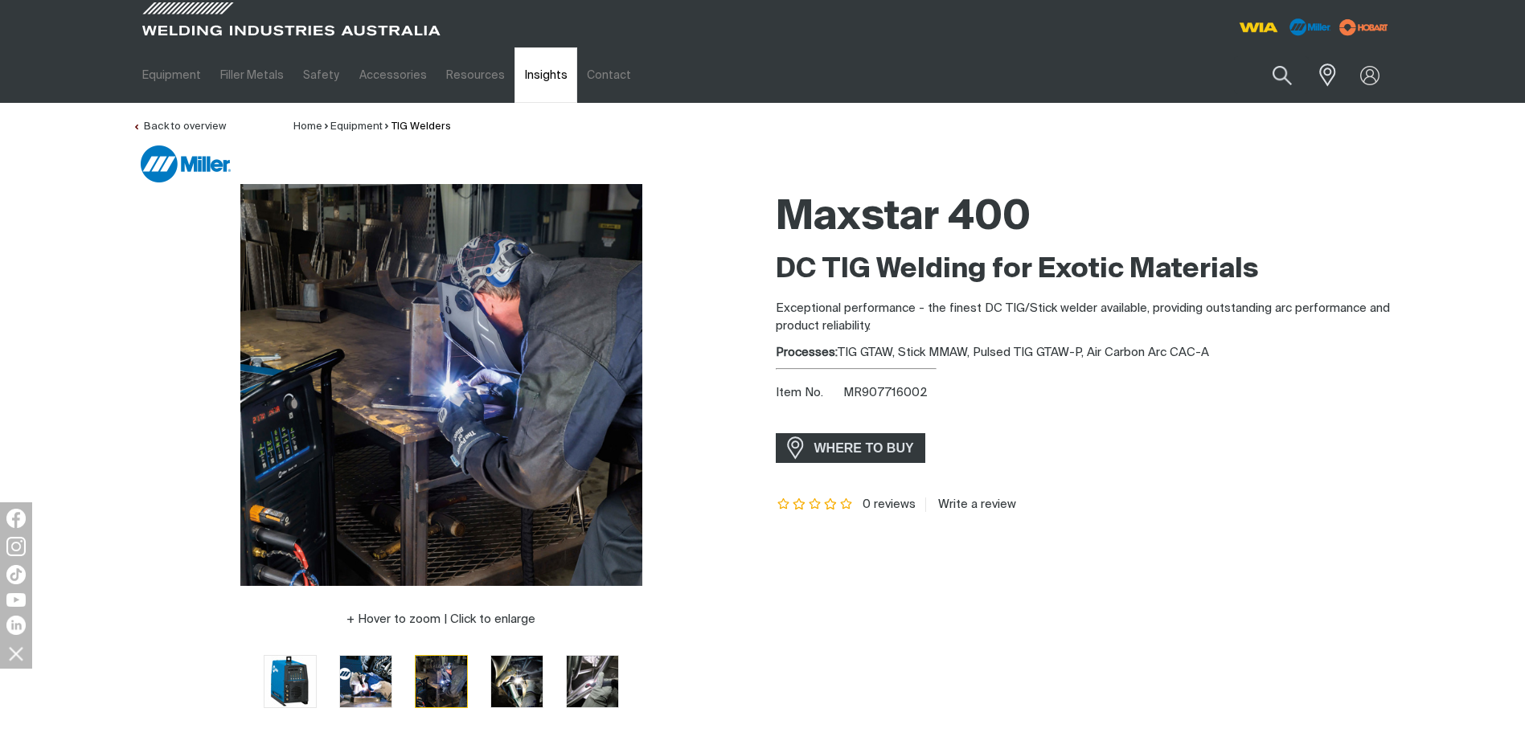
click at [527, 75] on link "Insights" at bounding box center [545, 74] width 62 height 55
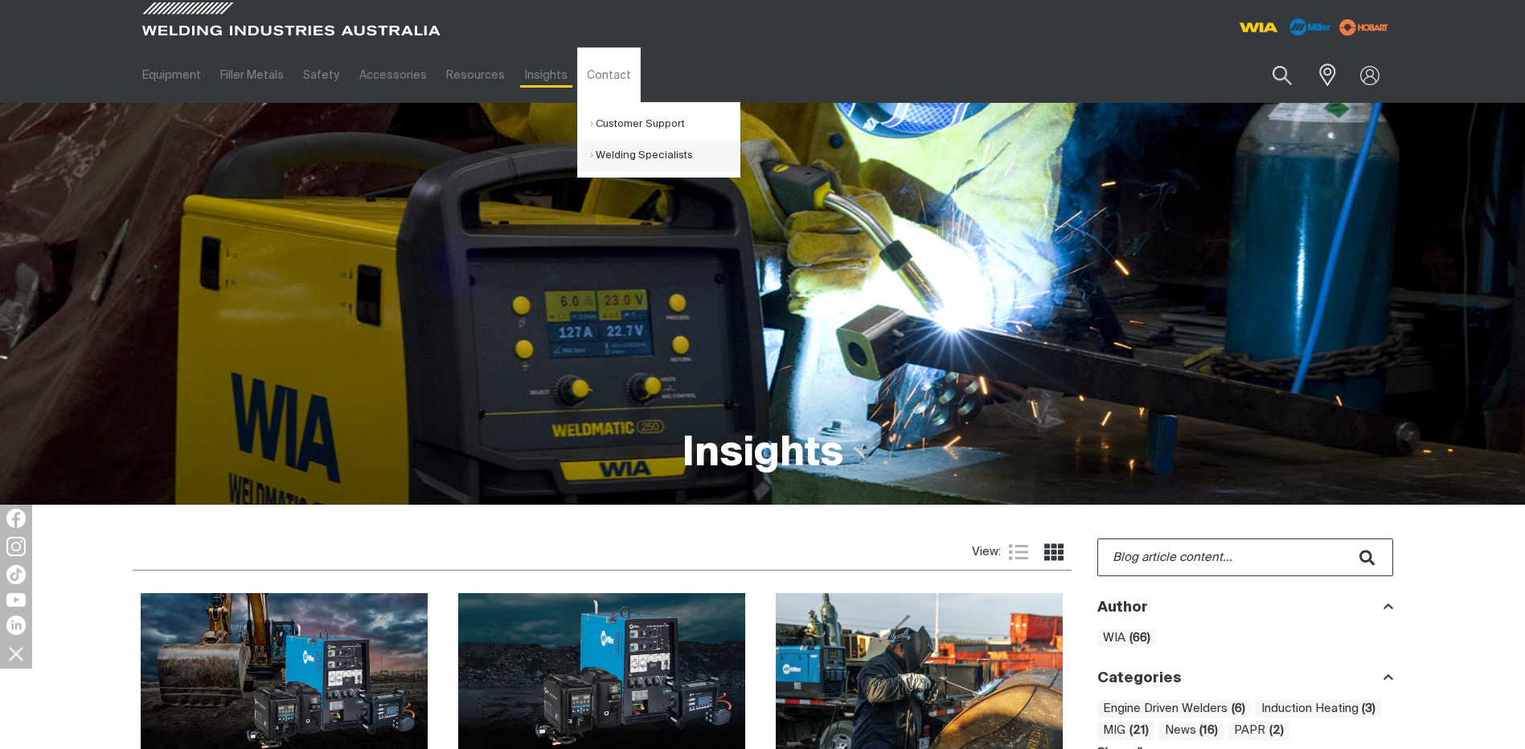
click at [605, 154] on link "Welding Specialists" at bounding box center [665, 155] width 150 height 31
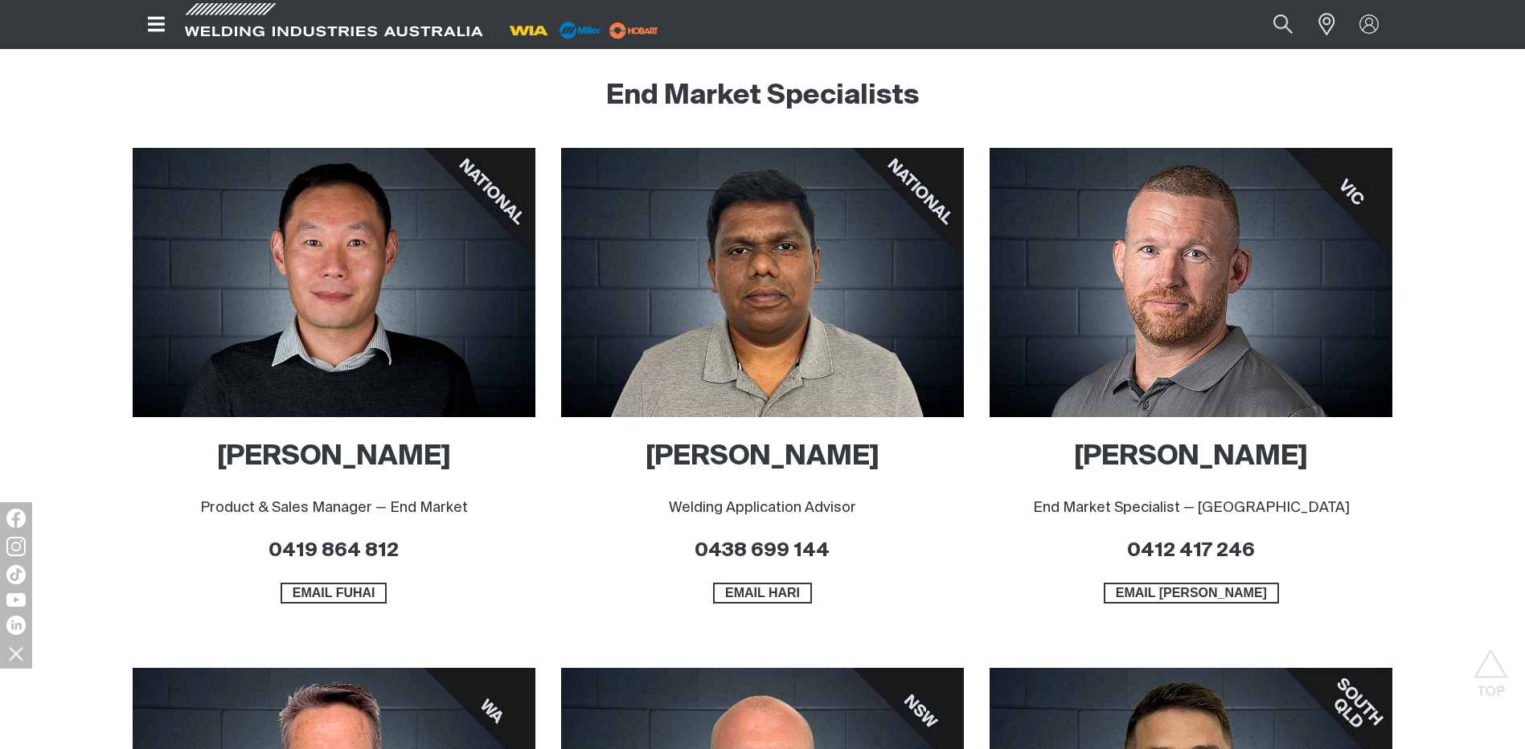
scroll to position [612, 0]
